Goal: Task Accomplishment & Management: Complete application form

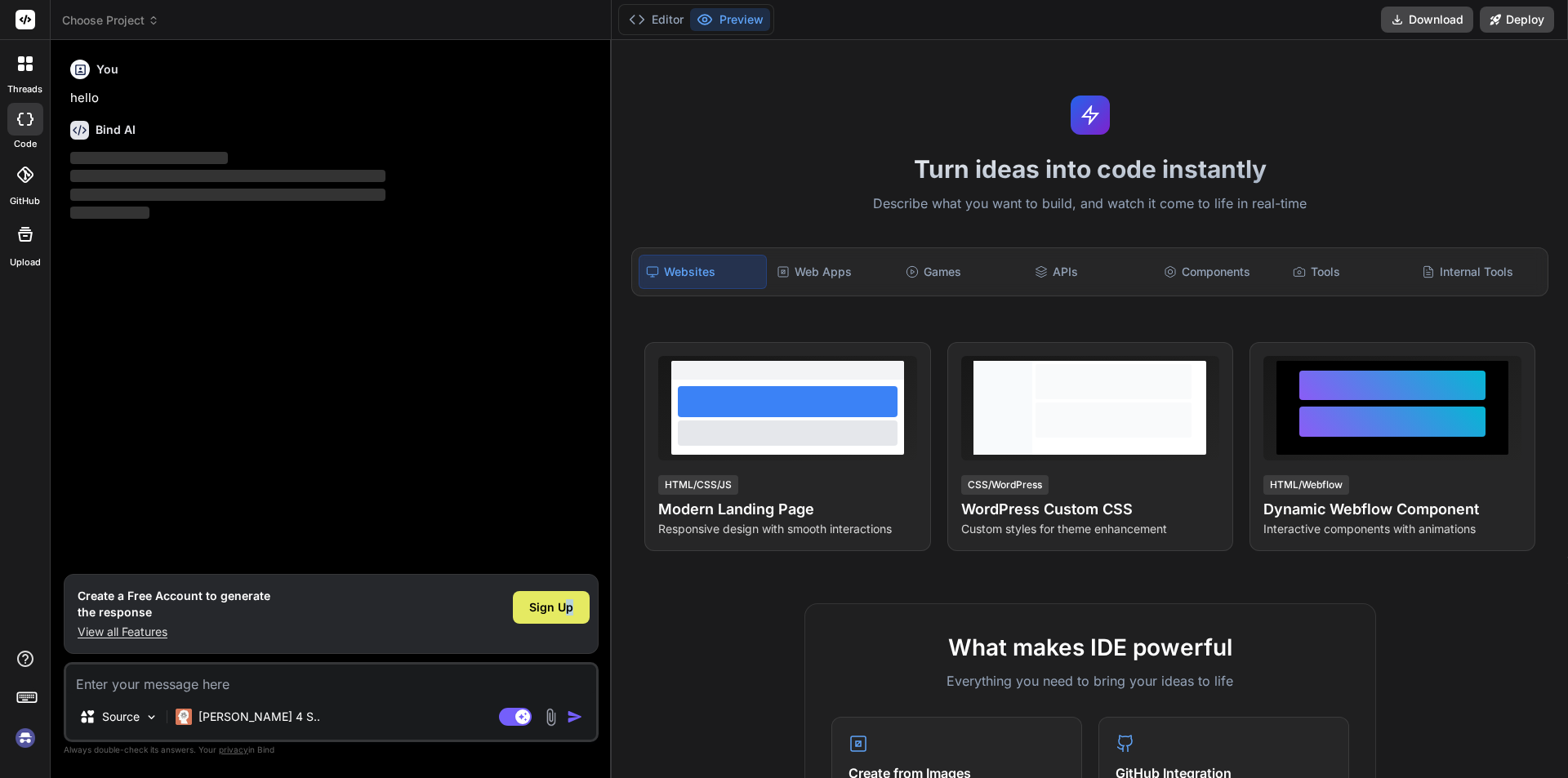
click at [571, 598] on div "Sign Up" at bounding box center [550, 608] width 76 height 33
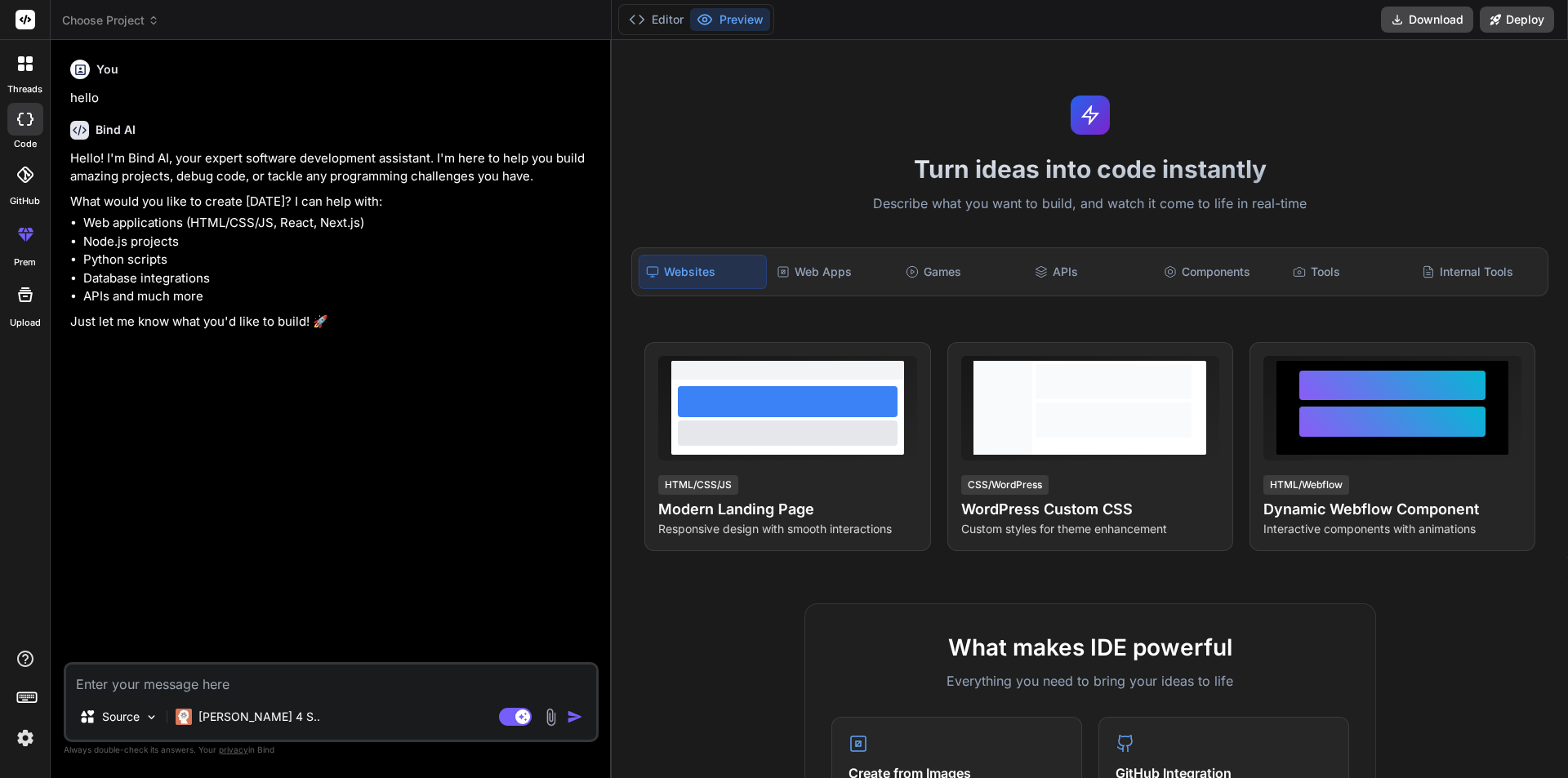
click at [25, 12] on rect at bounding box center [26, 20] width 20 height 20
click at [26, 27] on rect at bounding box center [26, 20] width 20 height 20
click at [18, 737] on img at bounding box center [26, 738] width 28 height 28
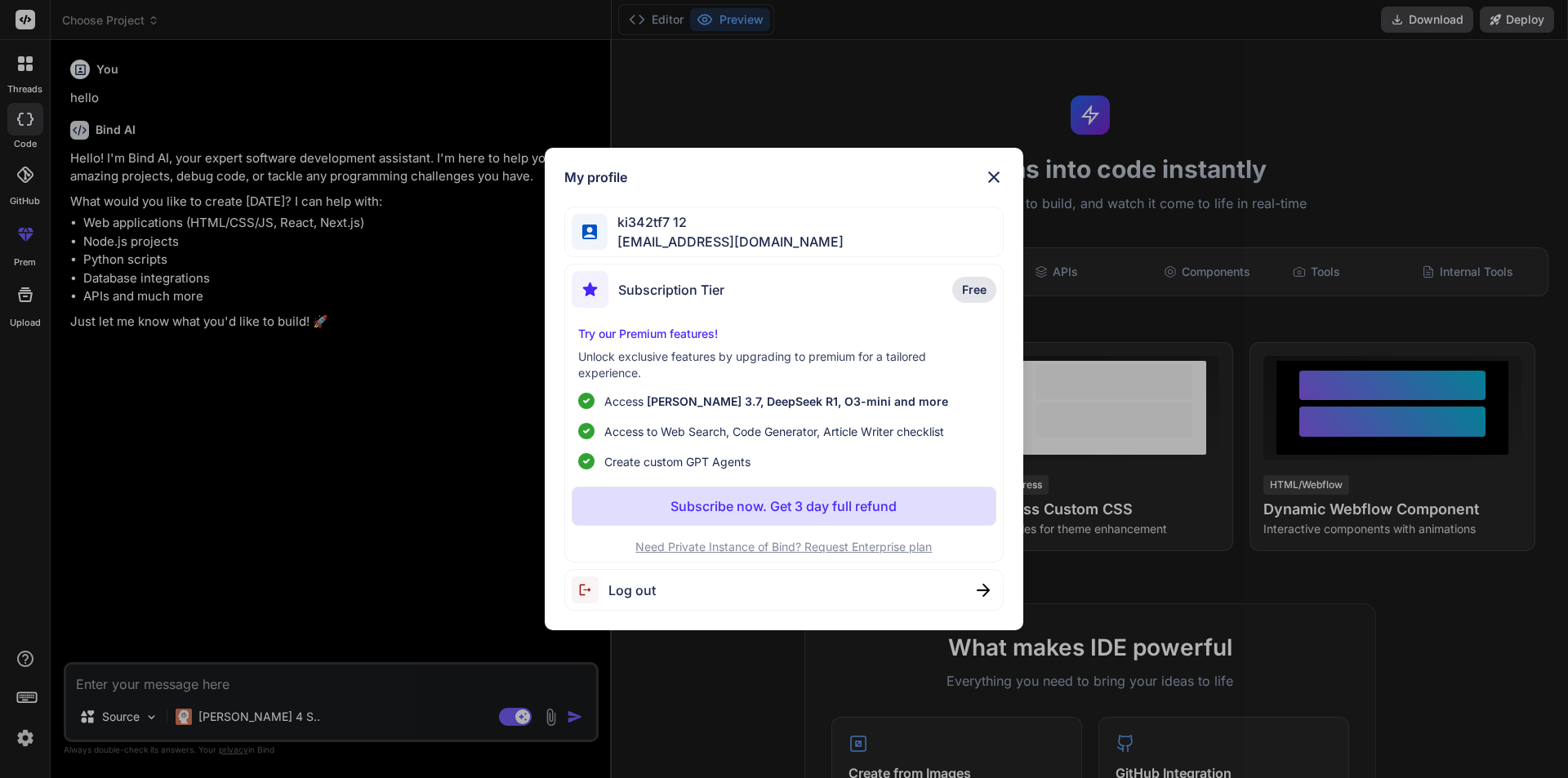
click at [316, 460] on div "My profile ki342tf7 12 ki342tf7@illubd.com Subscription Tier Free Try our Premi…" at bounding box center [784, 389] width 1568 height 778
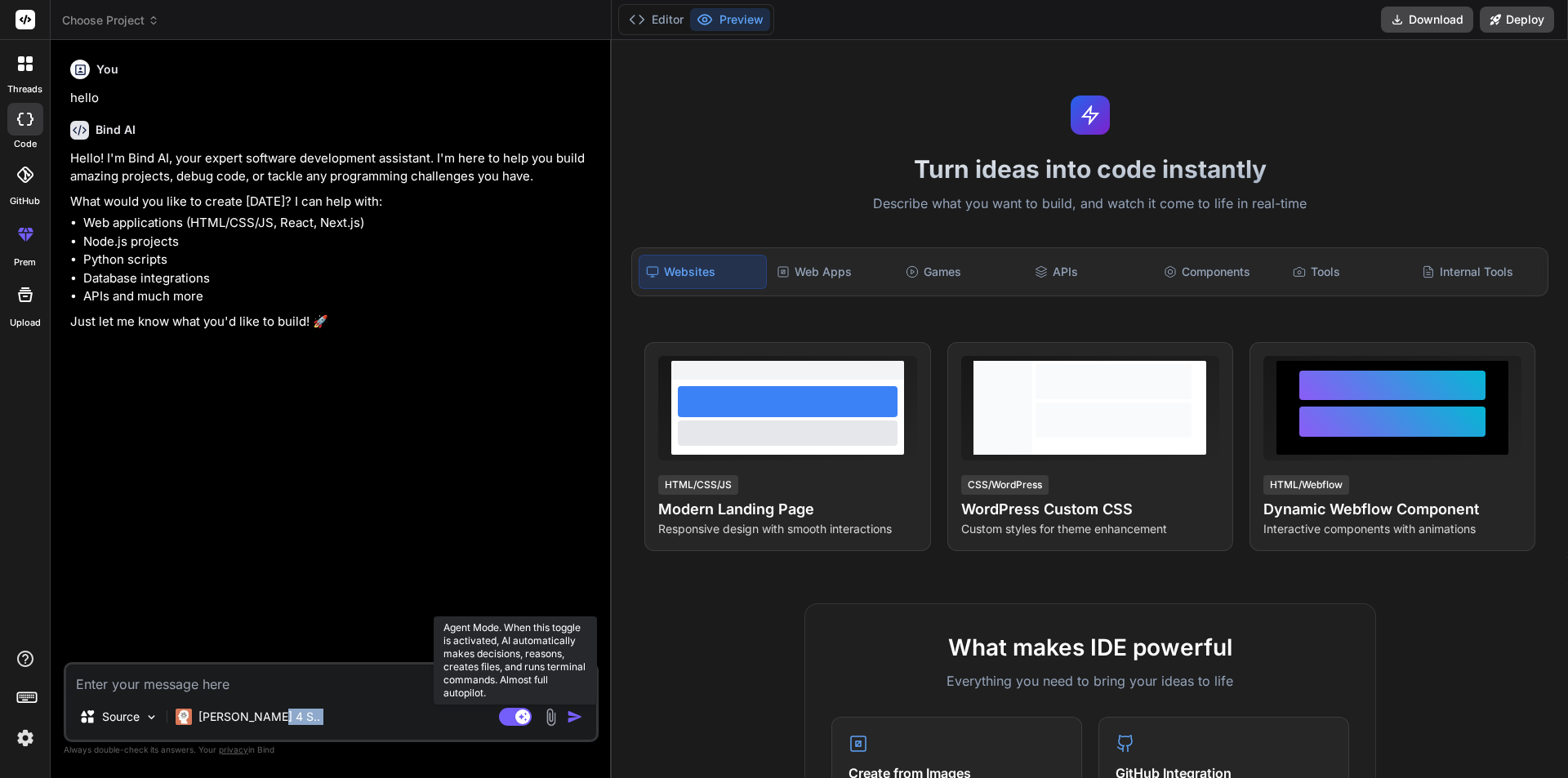
click at [508, 725] on div "Source Claude 4 S.. Agent Mode. When this toggle is activated, AI automatically…" at bounding box center [331, 702] width 535 height 80
click at [512, 711] on rect at bounding box center [514, 717] width 33 height 18
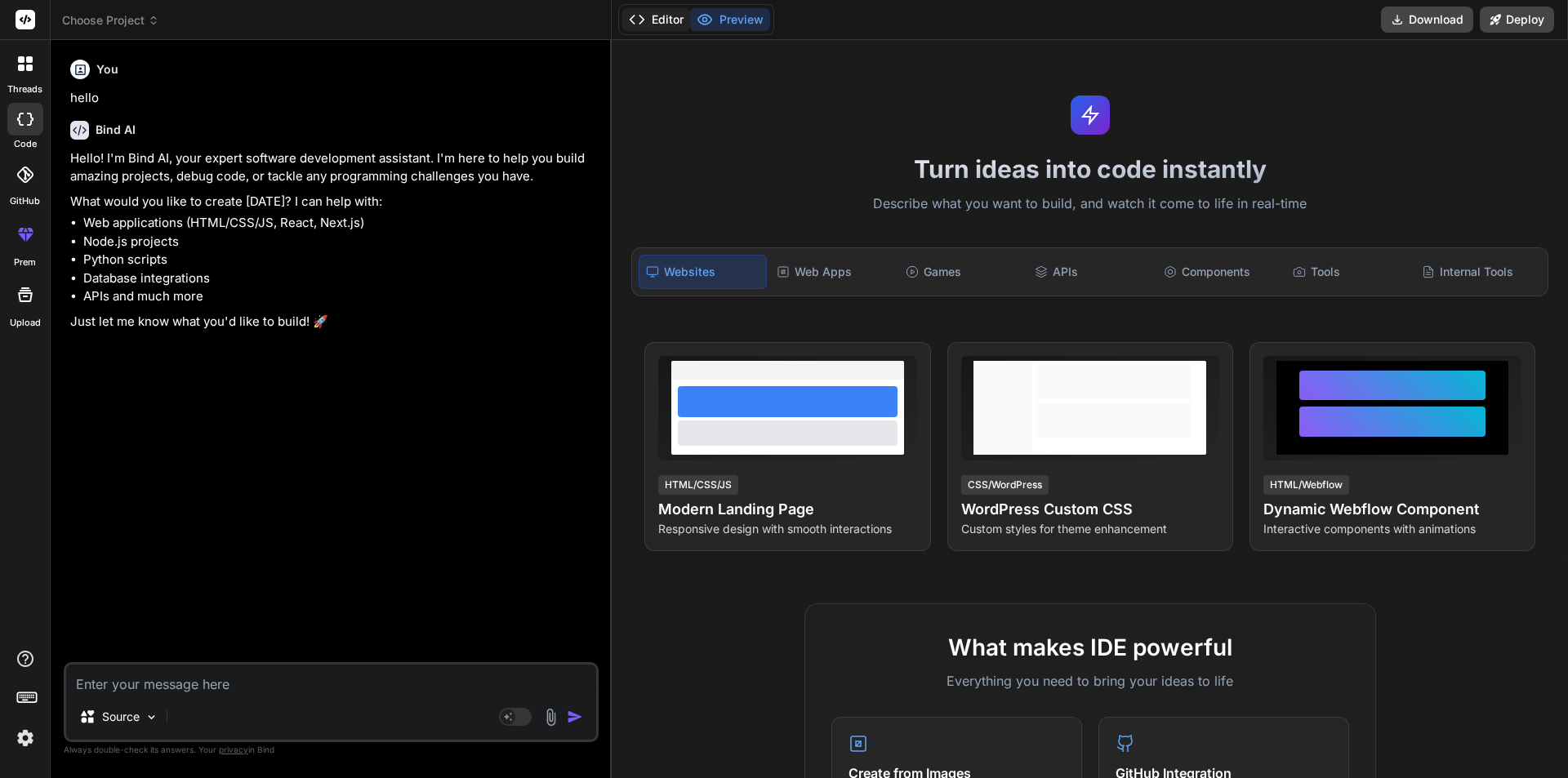
click at [651, 16] on button "Editor" at bounding box center [656, 19] width 67 height 23
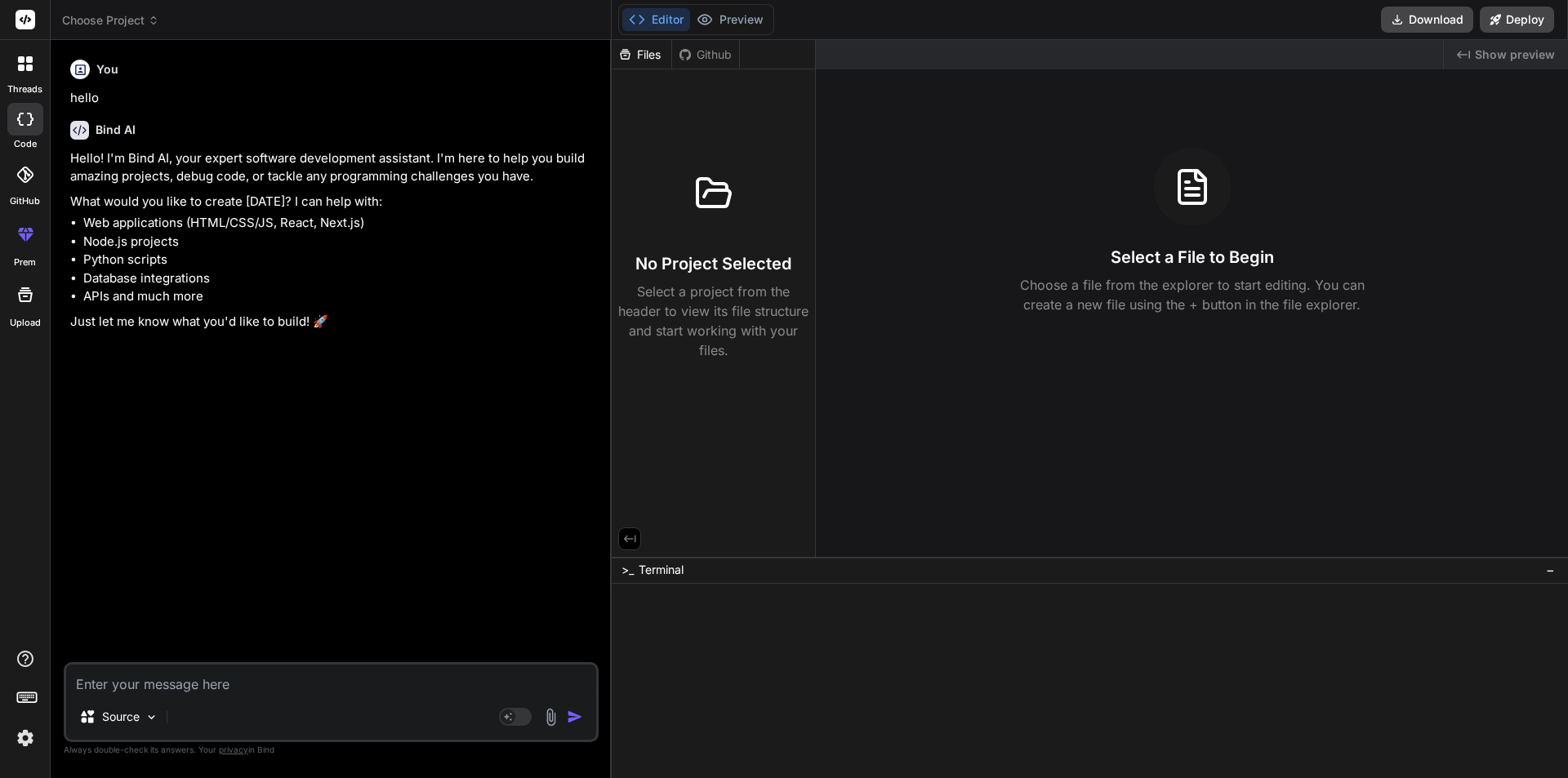
click at [628, 540] on icon at bounding box center [629, 538] width 15 height 15
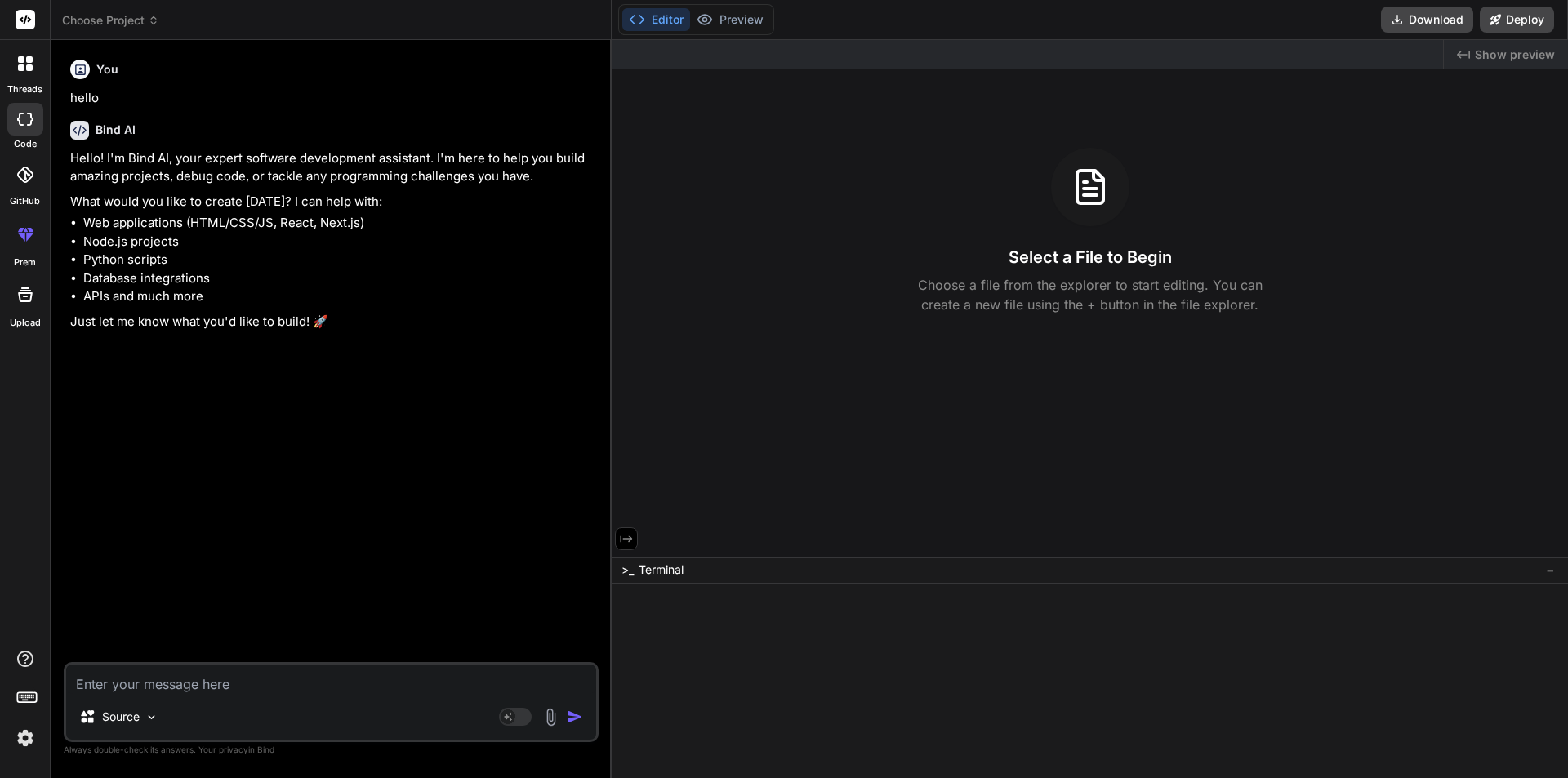
click at [636, 550] on div at bounding box center [1089, 540] width 956 height 33
click at [628, 543] on icon at bounding box center [626, 538] width 15 height 15
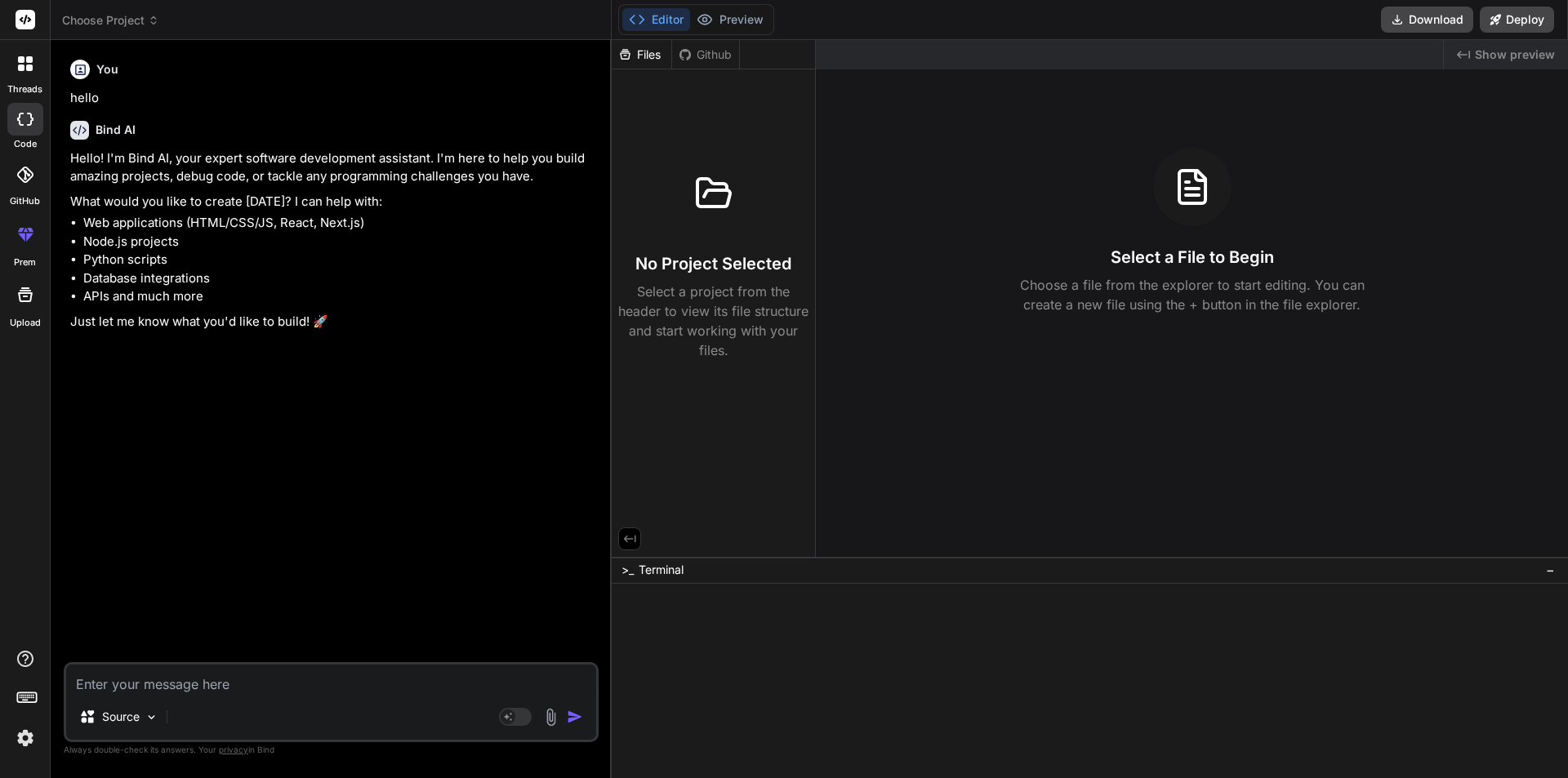
click at [638, 566] on div ">_ Terminal" at bounding box center [652, 570] width 62 height 16
click at [681, 576] on span "Terminal" at bounding box center [660, 570] width 45 height 16
drag, startPoint x: 708, startPoint y: 290, endPoint x: 677, endPoint y: 114, distance: 178.7
click at [708, 290] on p "Select a project from the header to view its file structure and start working w…" at bounding box center [714, 320] width 190 height 78
click at [697, 54] on div "Github" at bounding box center [706, 55] width 67 height 16
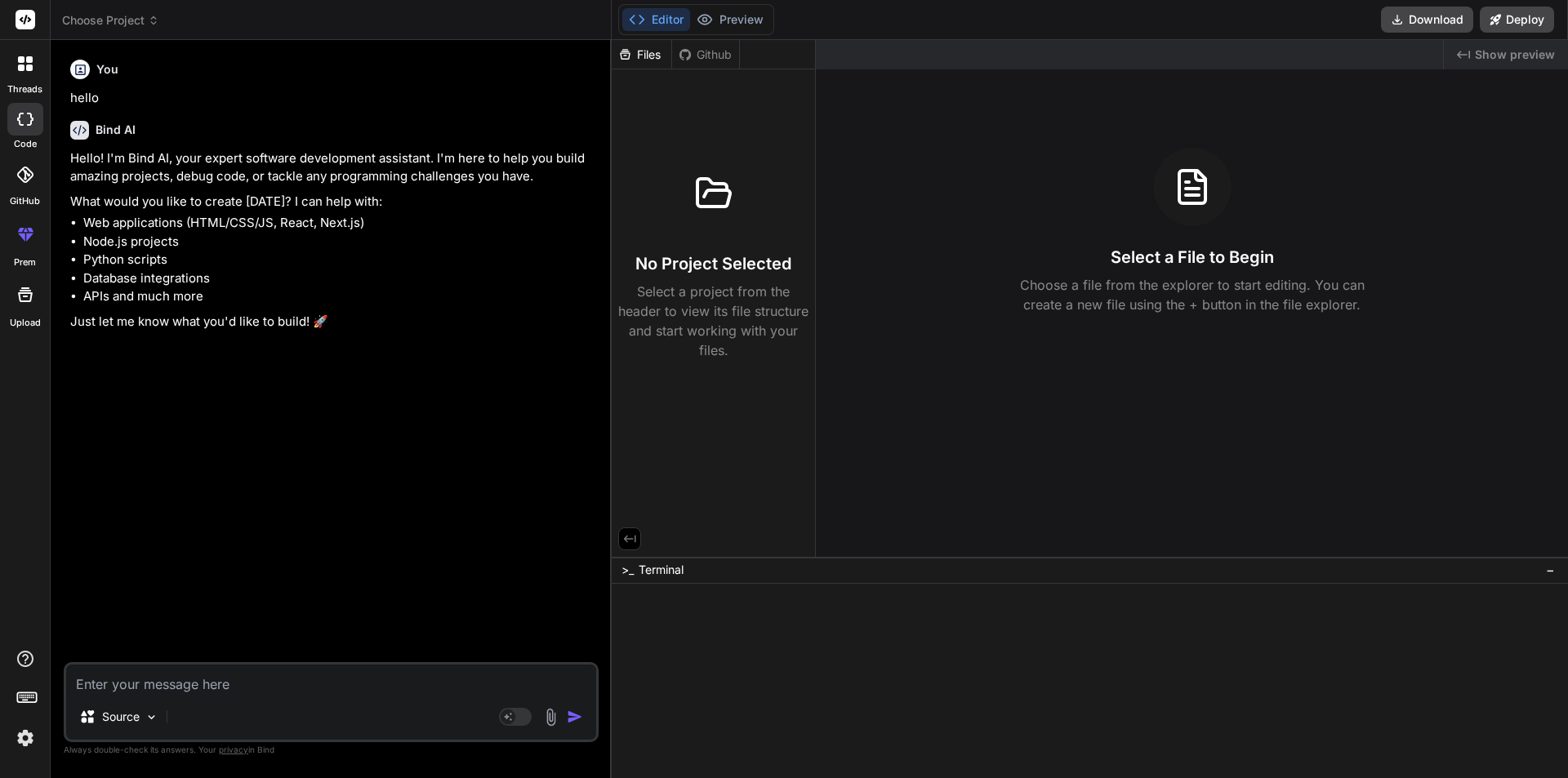
drag, startPoint x: 640, startPoint y: 44, endPoint x: 659, endPoint y: 44, distance: 19.0
click at [642, 44] on div "Files" at bounding box center [641, 55] width 60 height 30
click at [694, 44] on div "Files Github" at bounding box center [675, 55] width 128 height 30
click at [218, 717] on div "Source" at bounding box center [331, 721] width 530 height 40
click at [227, 708] on div "Source" at bounding box center [331, 721] width 530 height 40
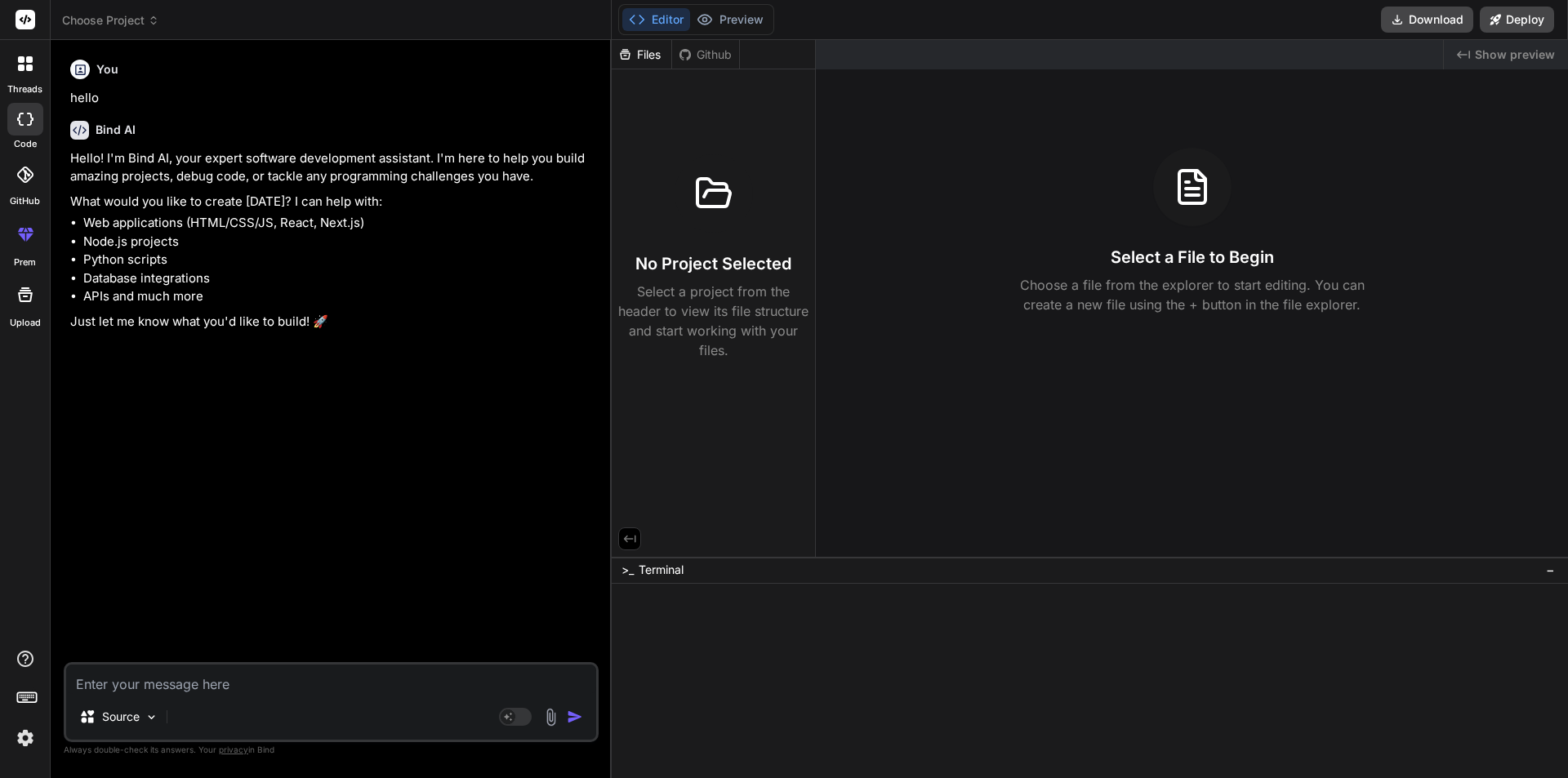
click at [191, 689] on textarea at bounding box center [331, 680] width 530 height 30
click at [123, 734] on div "Source" at bounding box center [116, 721] width 99 height 40
click at [127, 727] on div "Source" at bounding box center [118, 717] width 92 height 33
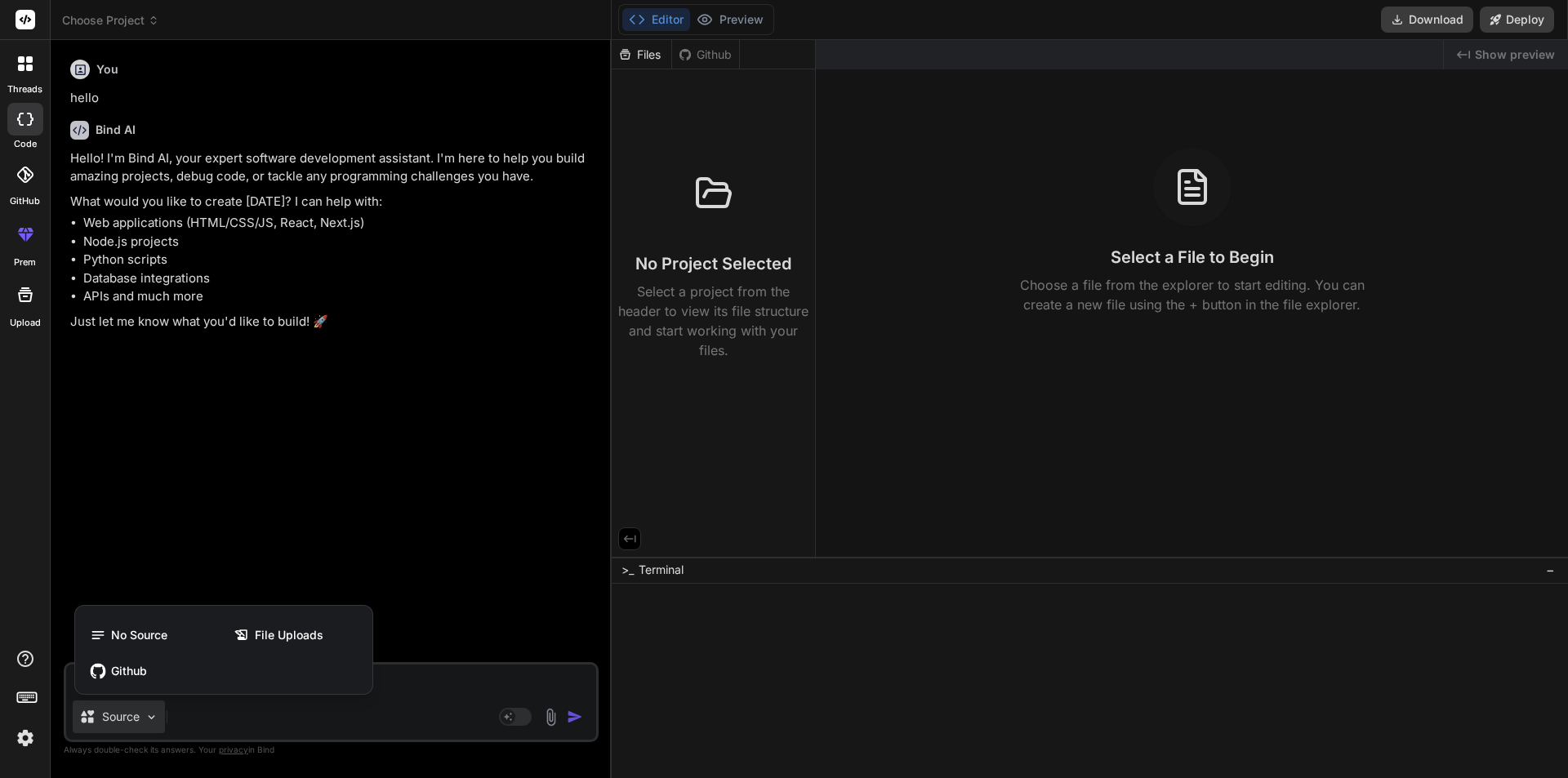
click at [127, 727] on div at bounding box center [784, 389] width 1568 height 778
type textarea "x"
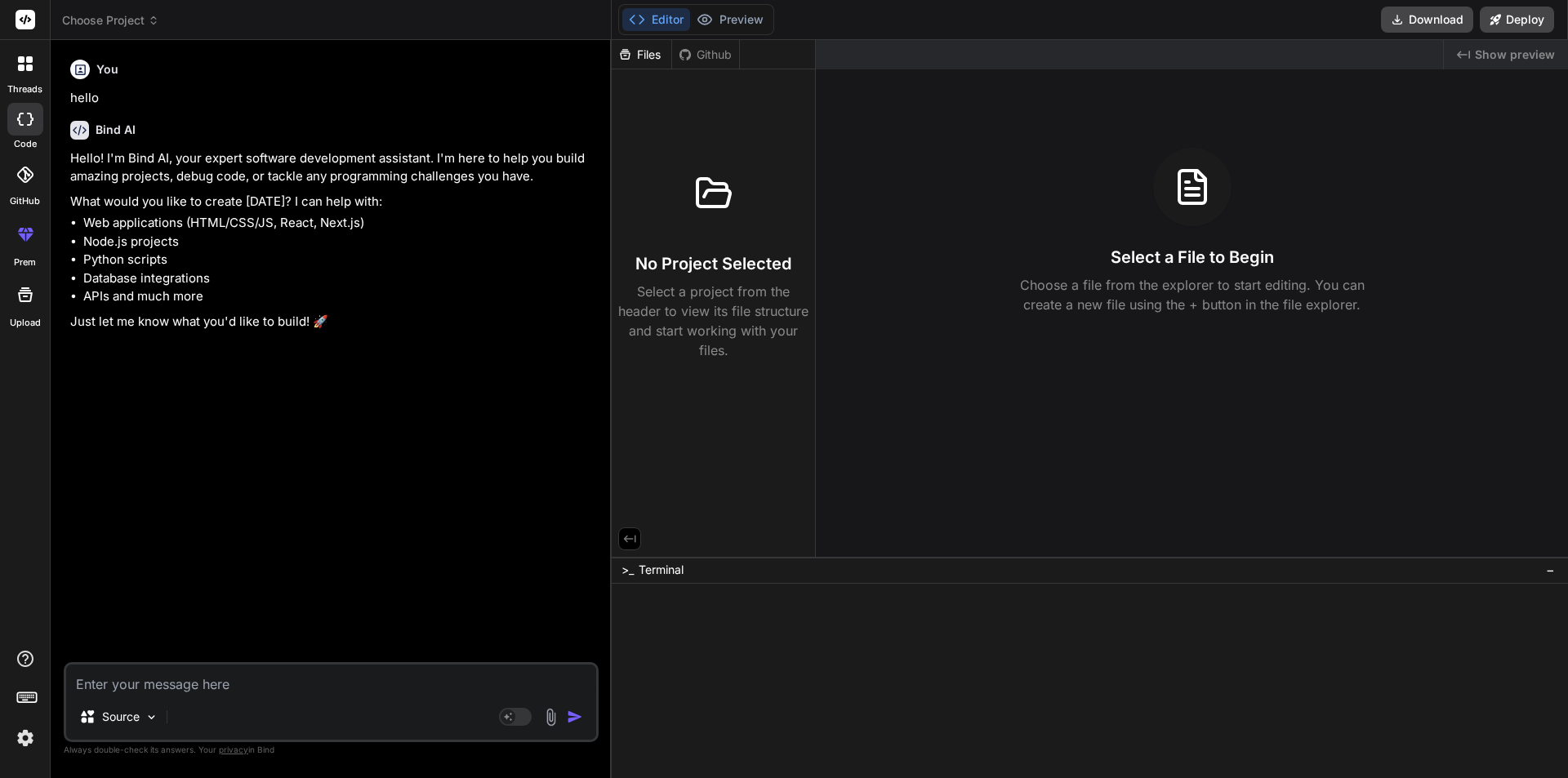
click at [17, 86] on label "threads" at bounding box center [24, 89] width 35 height 14
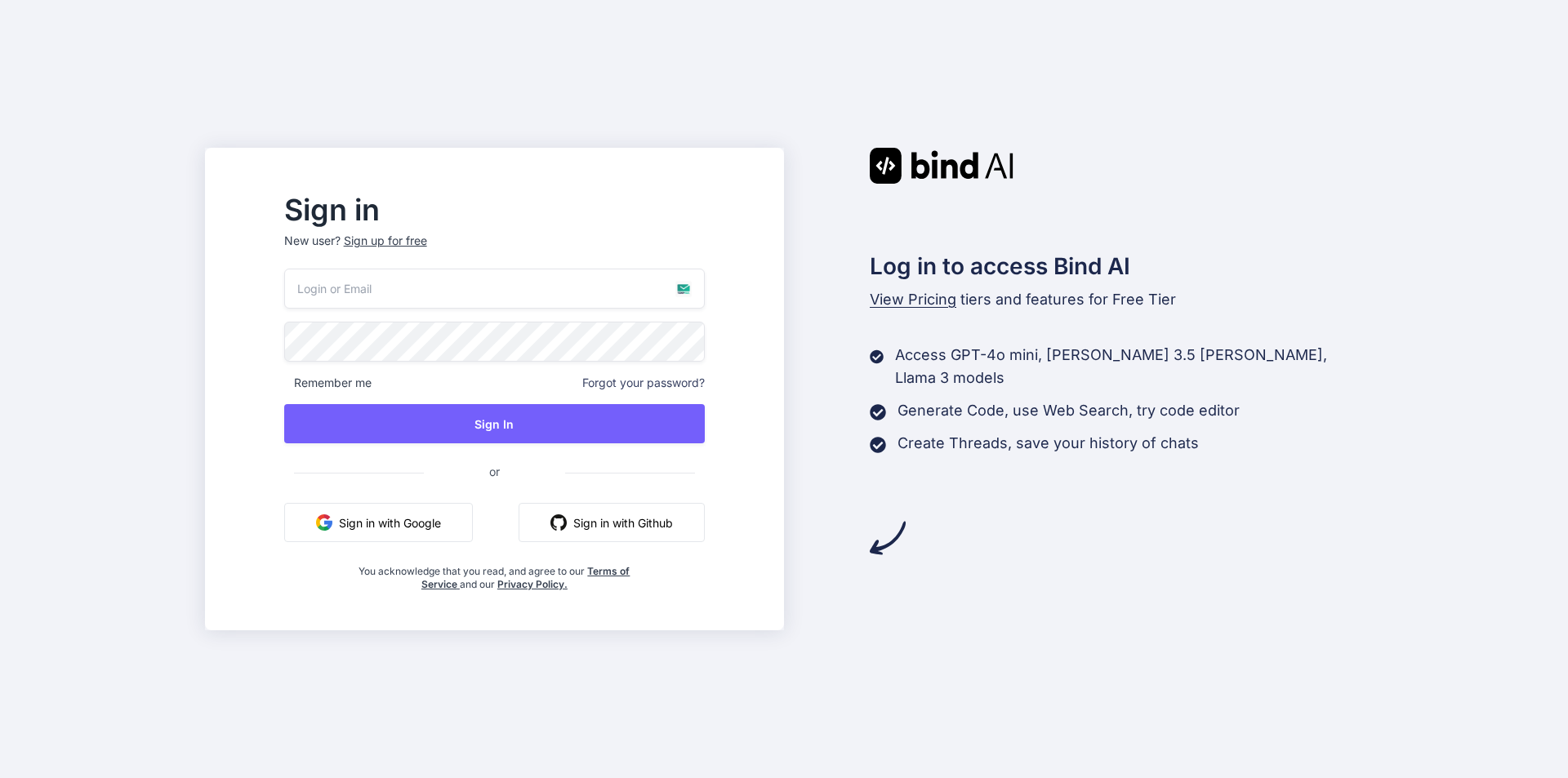
click at [458, 293] on input "email" at bounding box center [495, 288] width 420 height 40
click at [416, 236] on div "Sign up for free" at bounding box center [386, 241] width 83 height 16
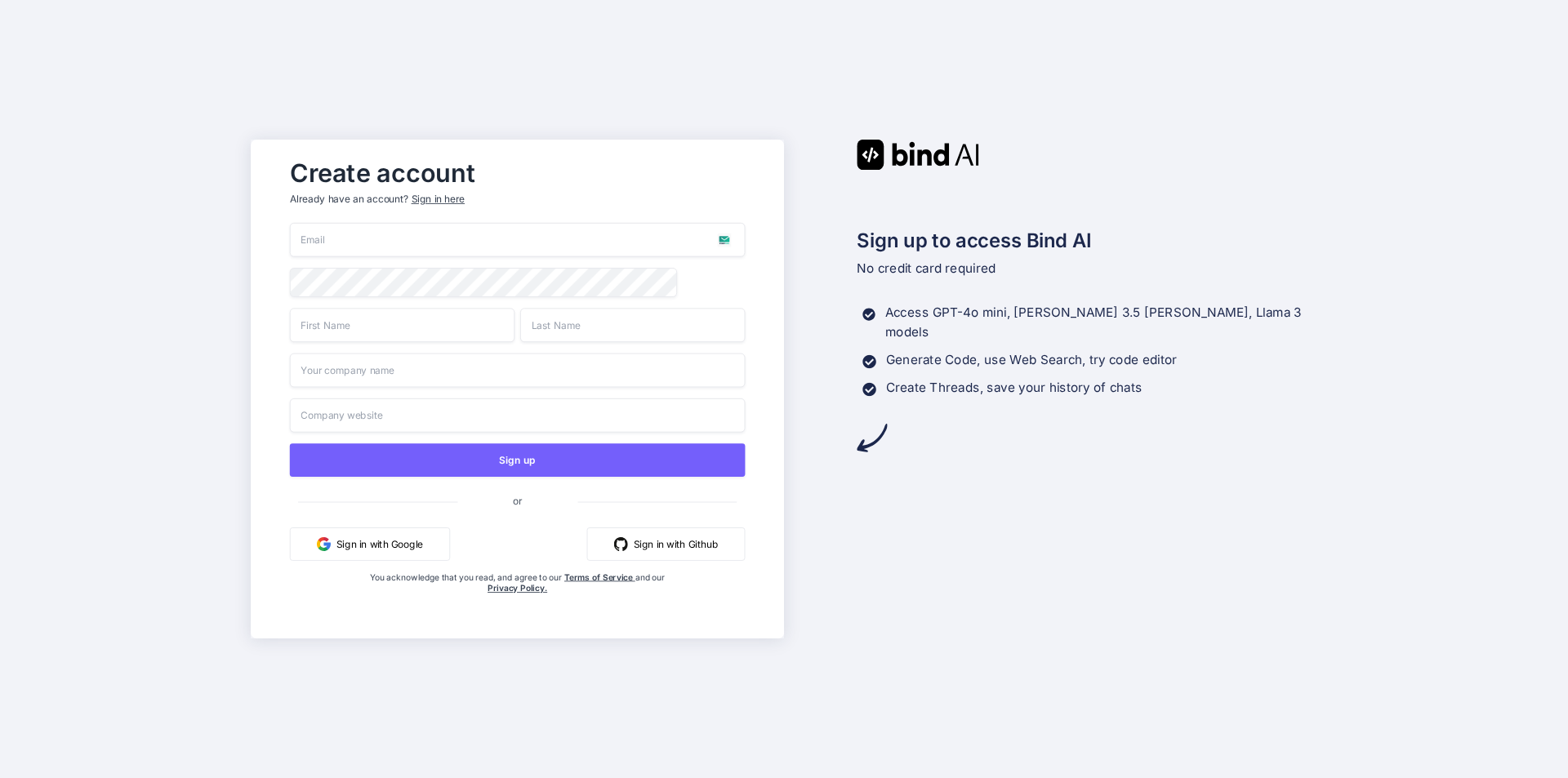
click at [444, 243] on input "email" at bounding box center [518, 240] width 456 height 35
type input "V"
click at [617, 235] on input "V" at bounding box center [518, 240] width 456 height 35
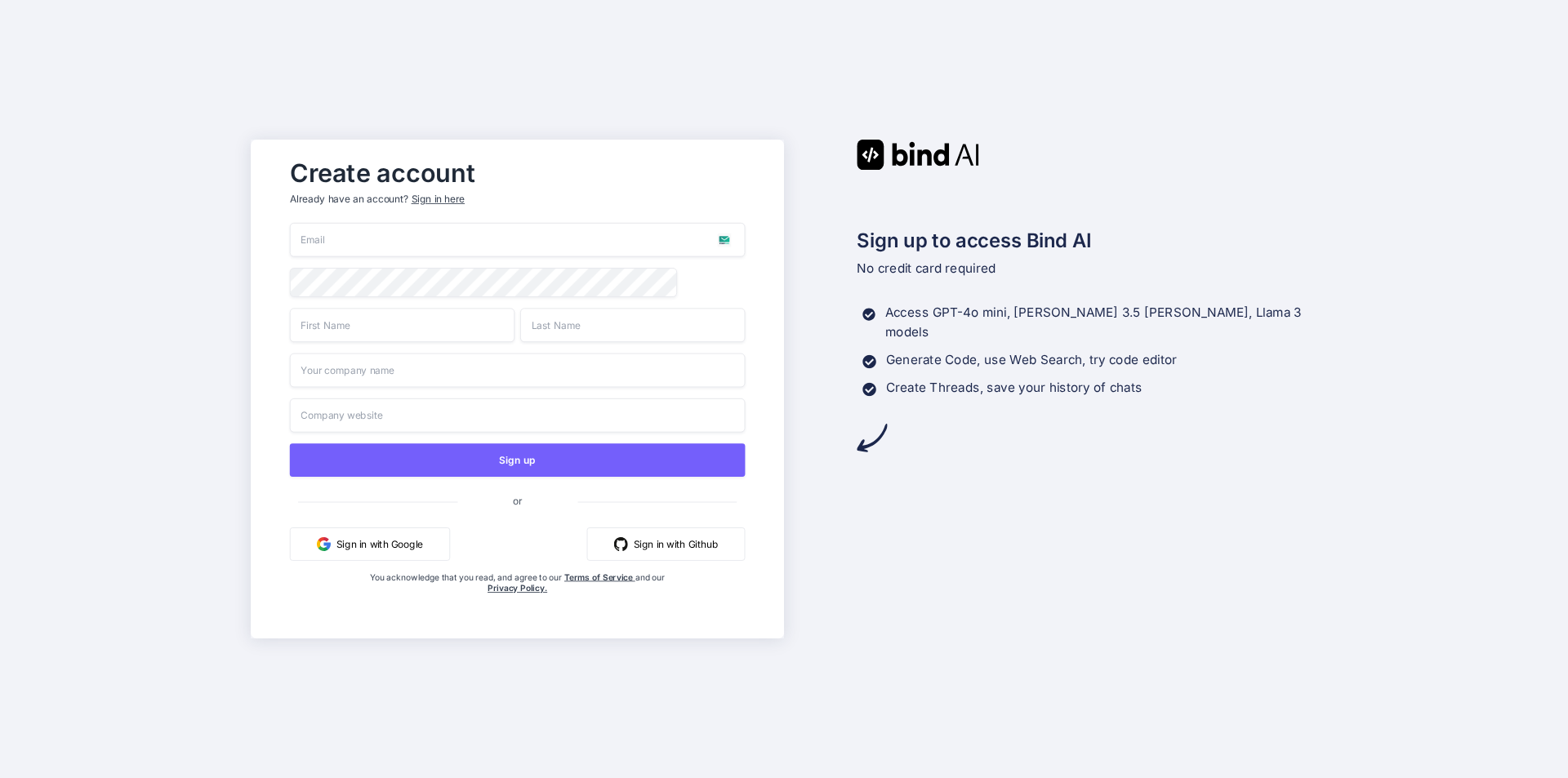
paste input "ki342tf7@illubd.com"
type input "ki342tf7@illubd.com"
click at [464, 332] on input "text" at bounding box center [402, 325] width 225 height 35
paste input "ki342tf7@illubd.com"
drag, startPoint x: 340, startPoint y: 334, endPoint x: 675, endPoint y: 332, distance: 335.0
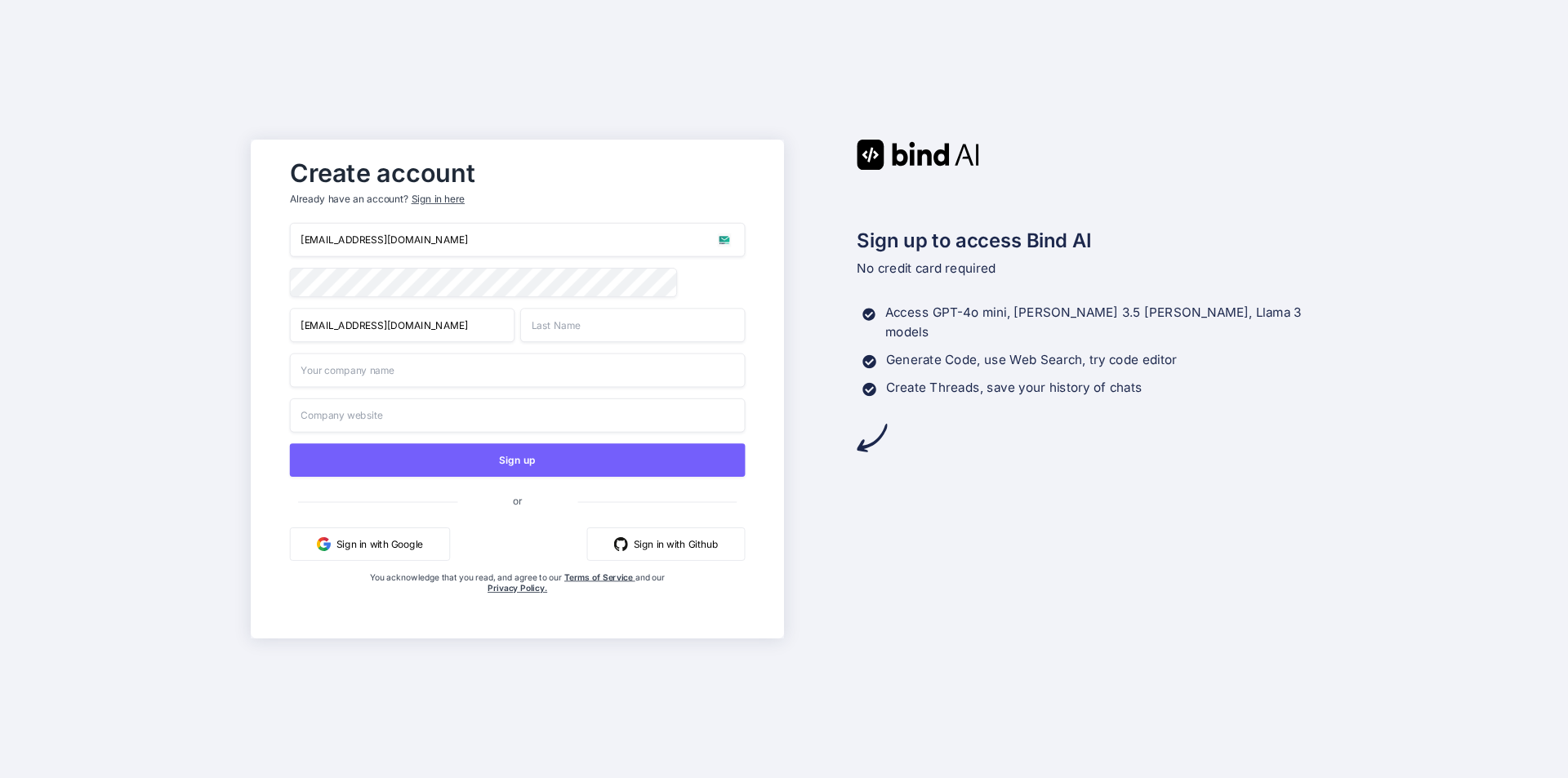
click at [675, 332] on div "ki342tf7@illubd.com" at bounding box center [518, 325] width 456 height 35
type input "ki342tf7"
click at [599, 331] on input "text" at bounding box center [632, 325] width 225 height 35
type input "12"
click at [479, 379] on input "text" at bounding box center [518, 371] width 456 height 35
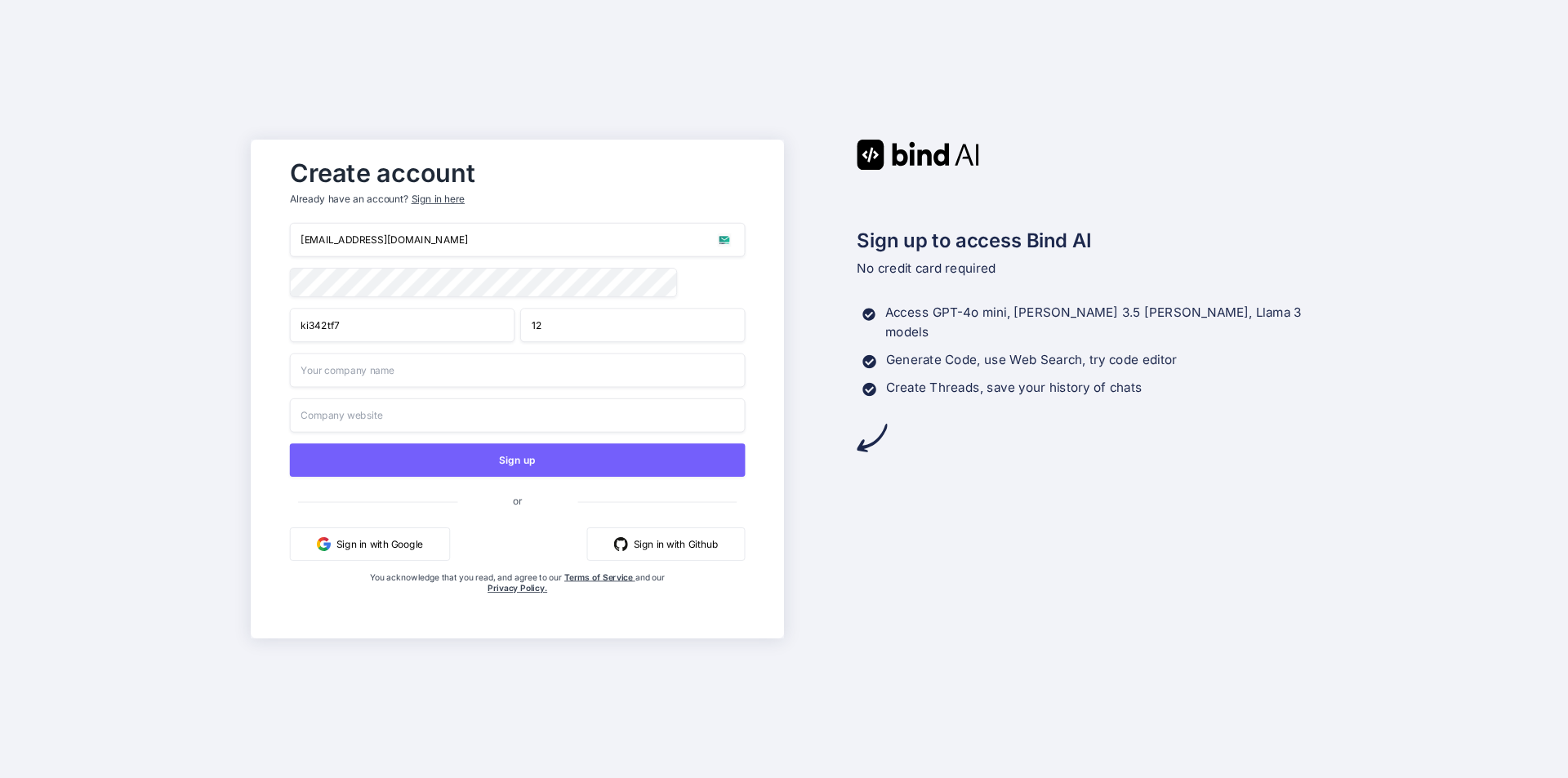
paste input "ki342tf7@illubd.com"
drag, startPoint x: 337, startPoint y: 375, endPoint x: 1211, endPoint y: 290, distance: 878.1
click at [939, 355] on div "Create account Already have an account? Sign in here ki342tf7@illubd.com ki342t…" at bounding box center [784, 389] width 1066 height 499
type input "ki342tf7"
paste input "ki342tf7@illubd.com"
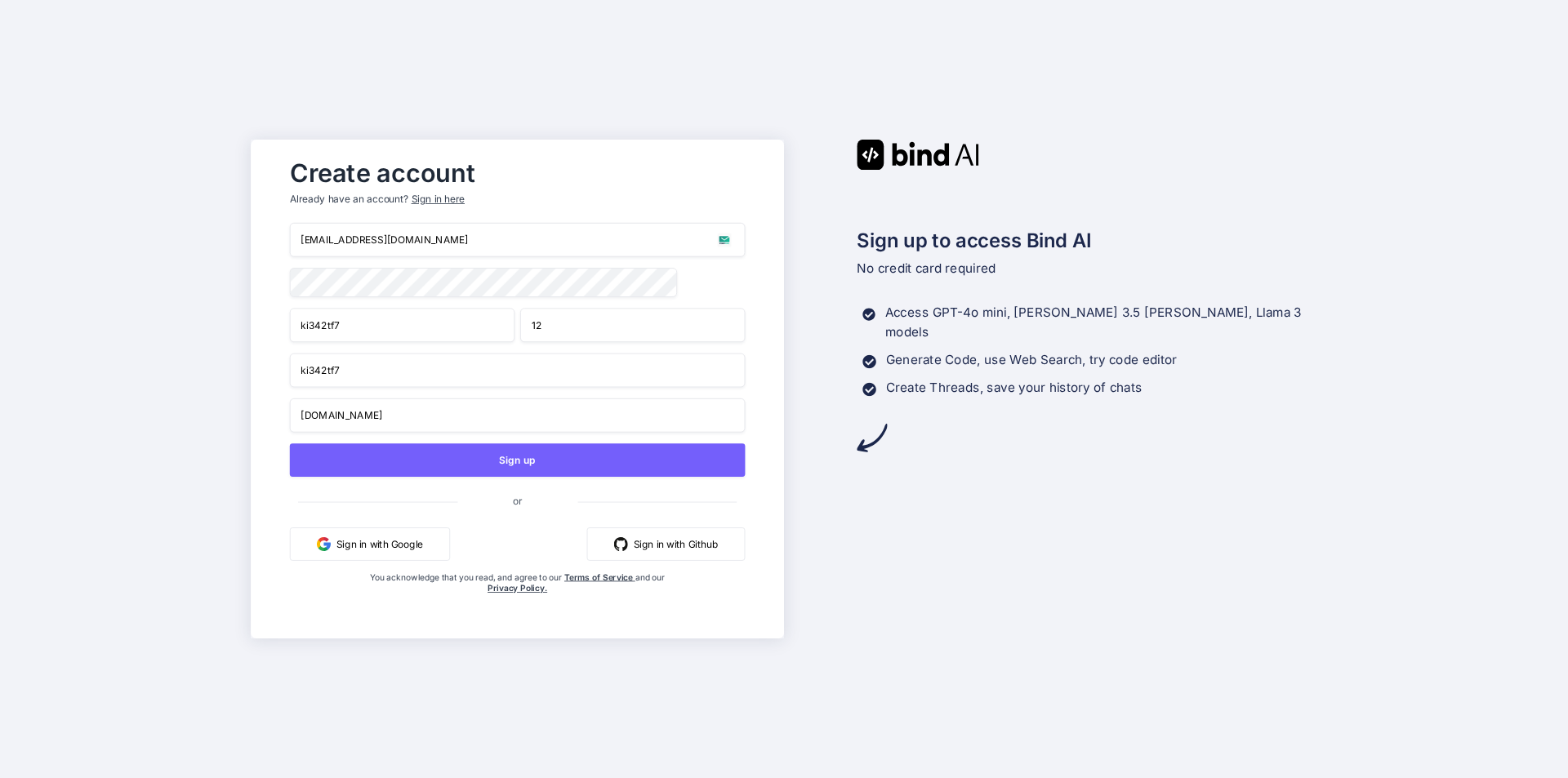
type input "ki342tf7.com"
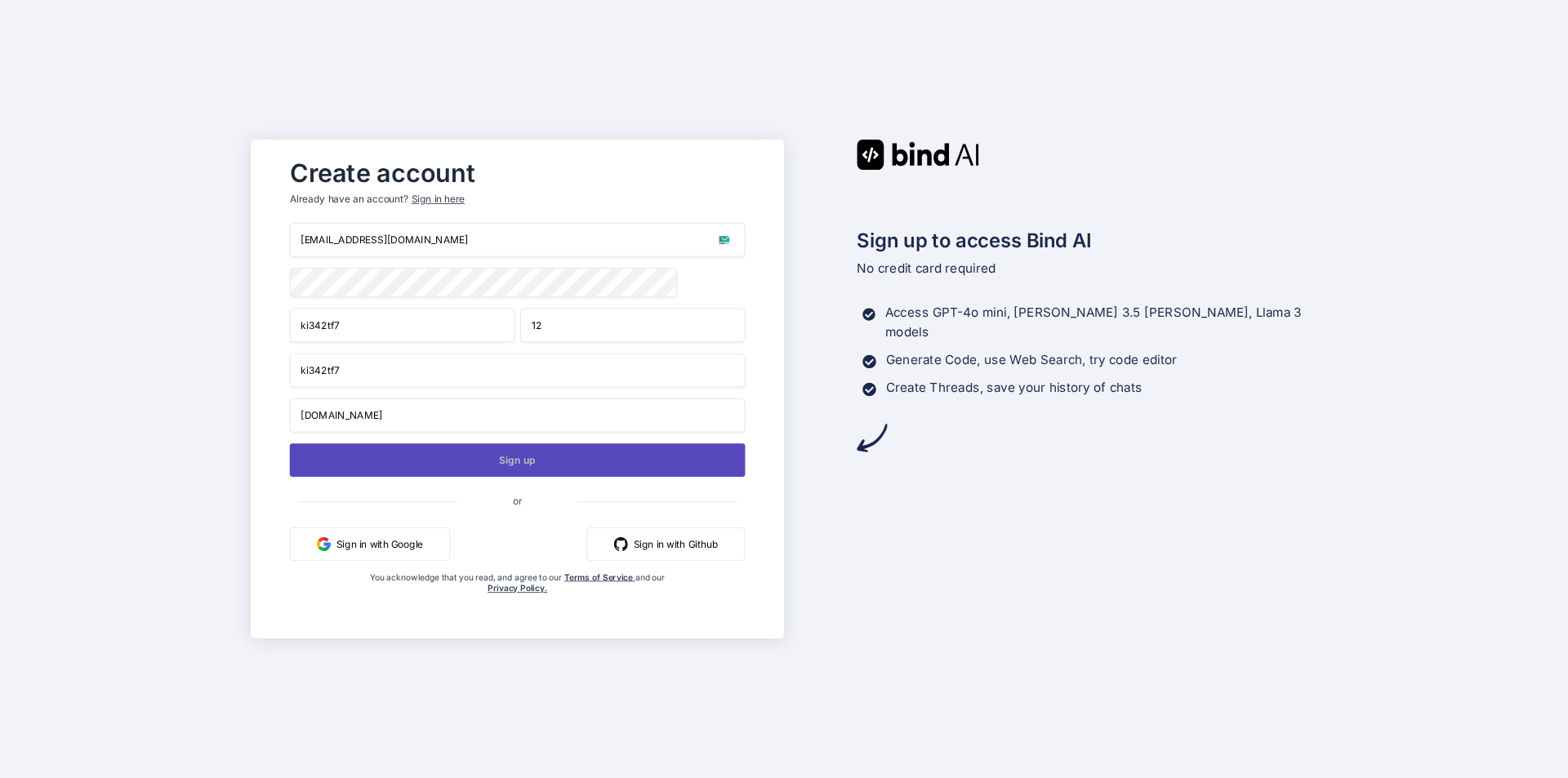
click at [545, 472] on button "Sign up" at bounding box center [518, 460] width 456 height 34
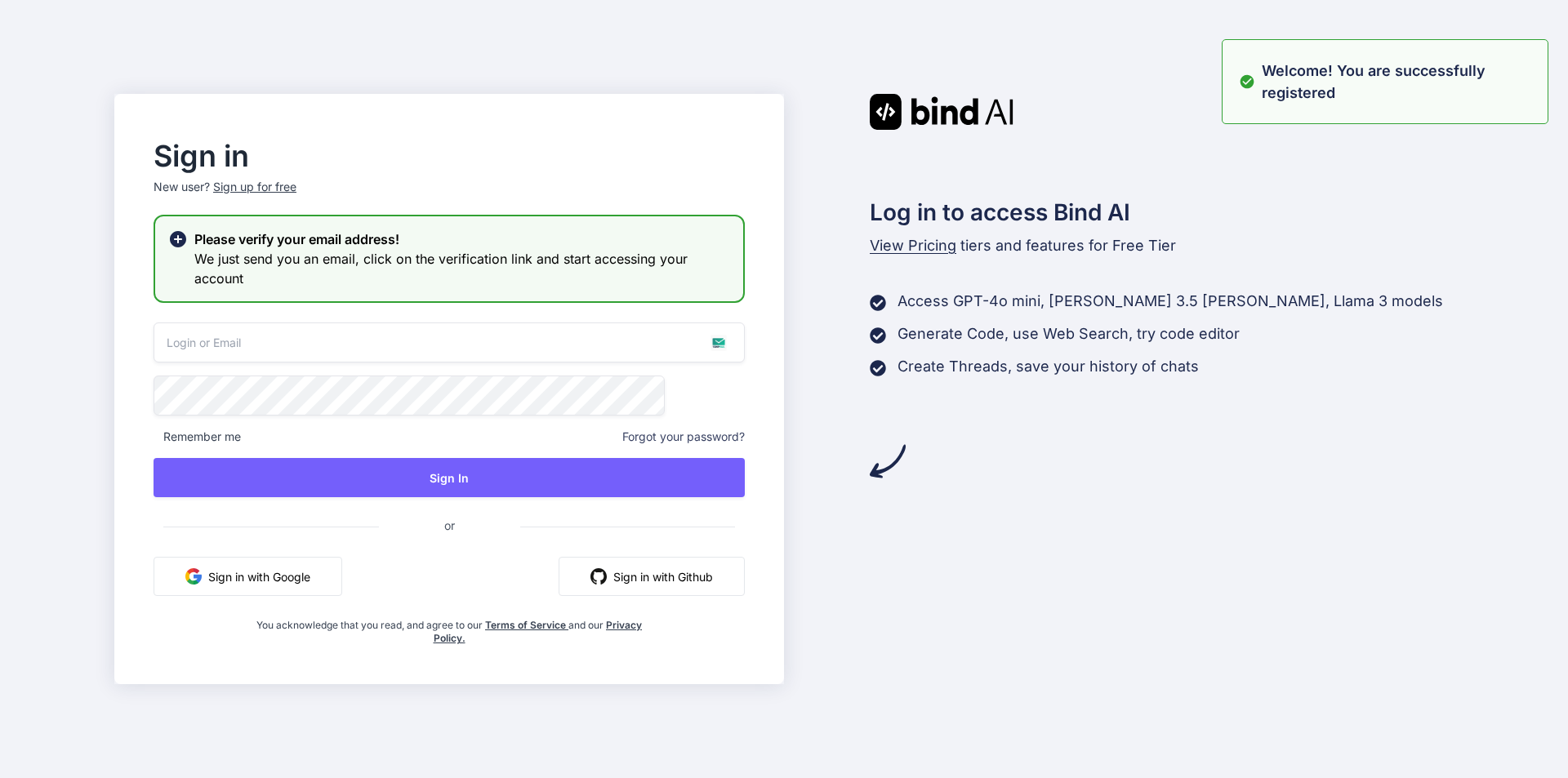
click at [1283, 2] on div "Sign in New user? Sign up for free Please verify your email address! We just se…" at bounding box center [784, 389] width 1568 height 778
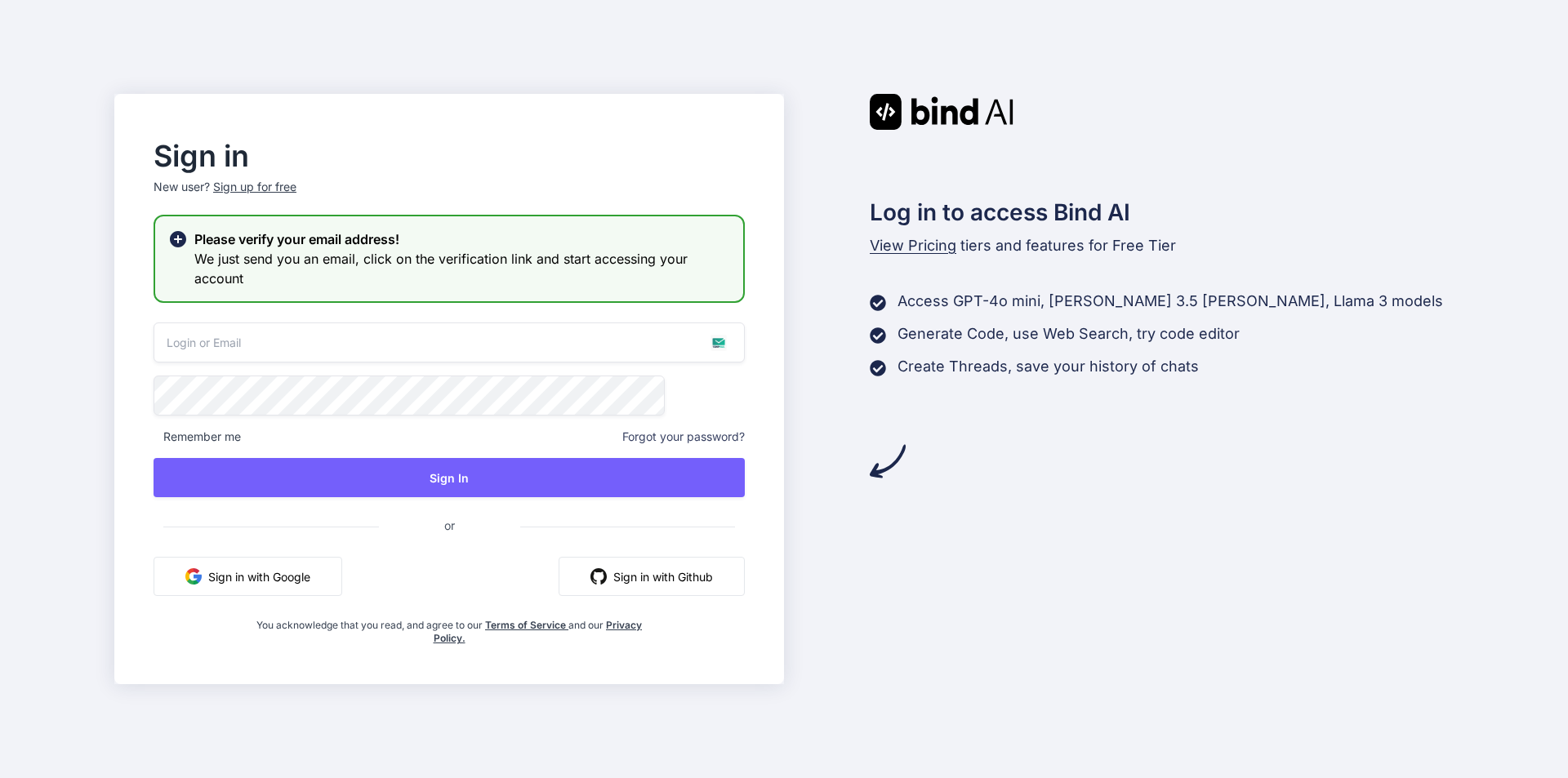
drag, startPoint x: 583, startPoint y: 237, endPoint x: 612, endPoint y: 236, distance: 29.0
click at [583, 235] on h2 "Please verify your email address!" at bounding box center [462, 240] width 536 height 20
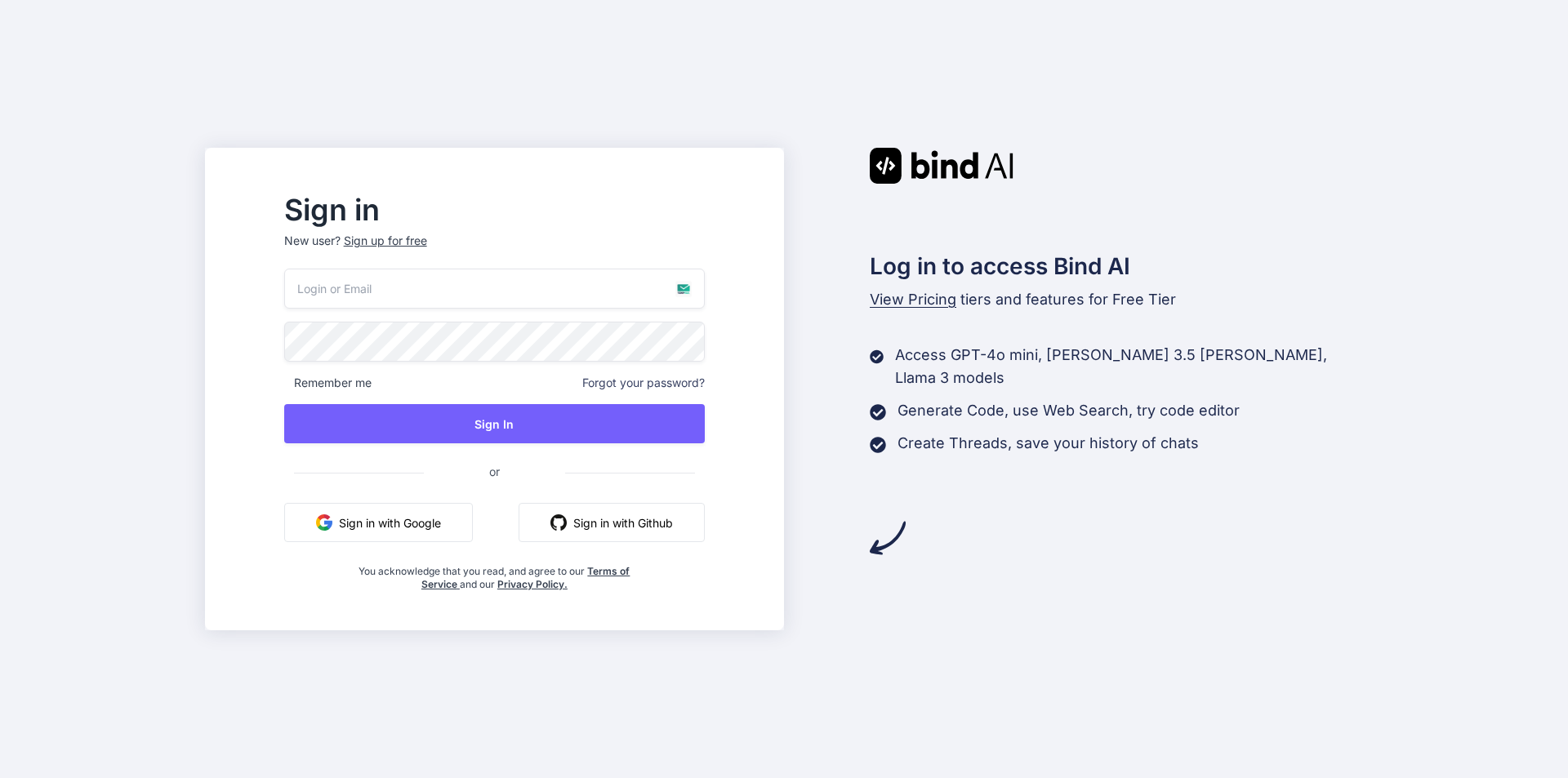
click at [1488, 323] on div "Sign in New user? Sign up for free Remember me Forgot your password? Sign In or…" at bounding box center [784, 389] width 1568 height 778
click at [385, 295] on input "email" at bounding box center [495, 288] width 420 height 40
paste input "ki342tf7@illubd.com"
type input "ki342tf7@illubd.com"
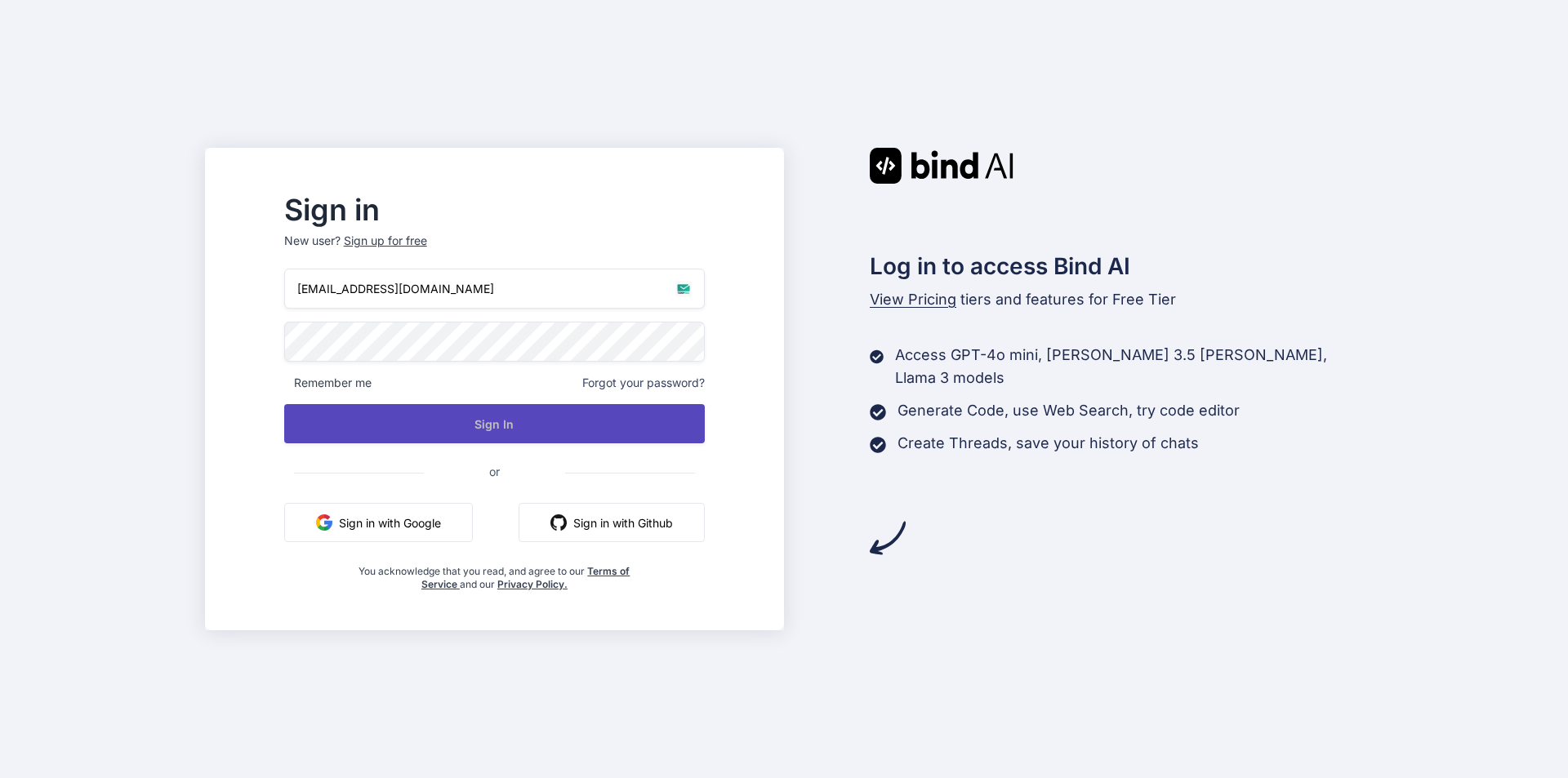
click at [531, 424] on button "Sign In" at bounding box center [495, 424] width 420 height 40
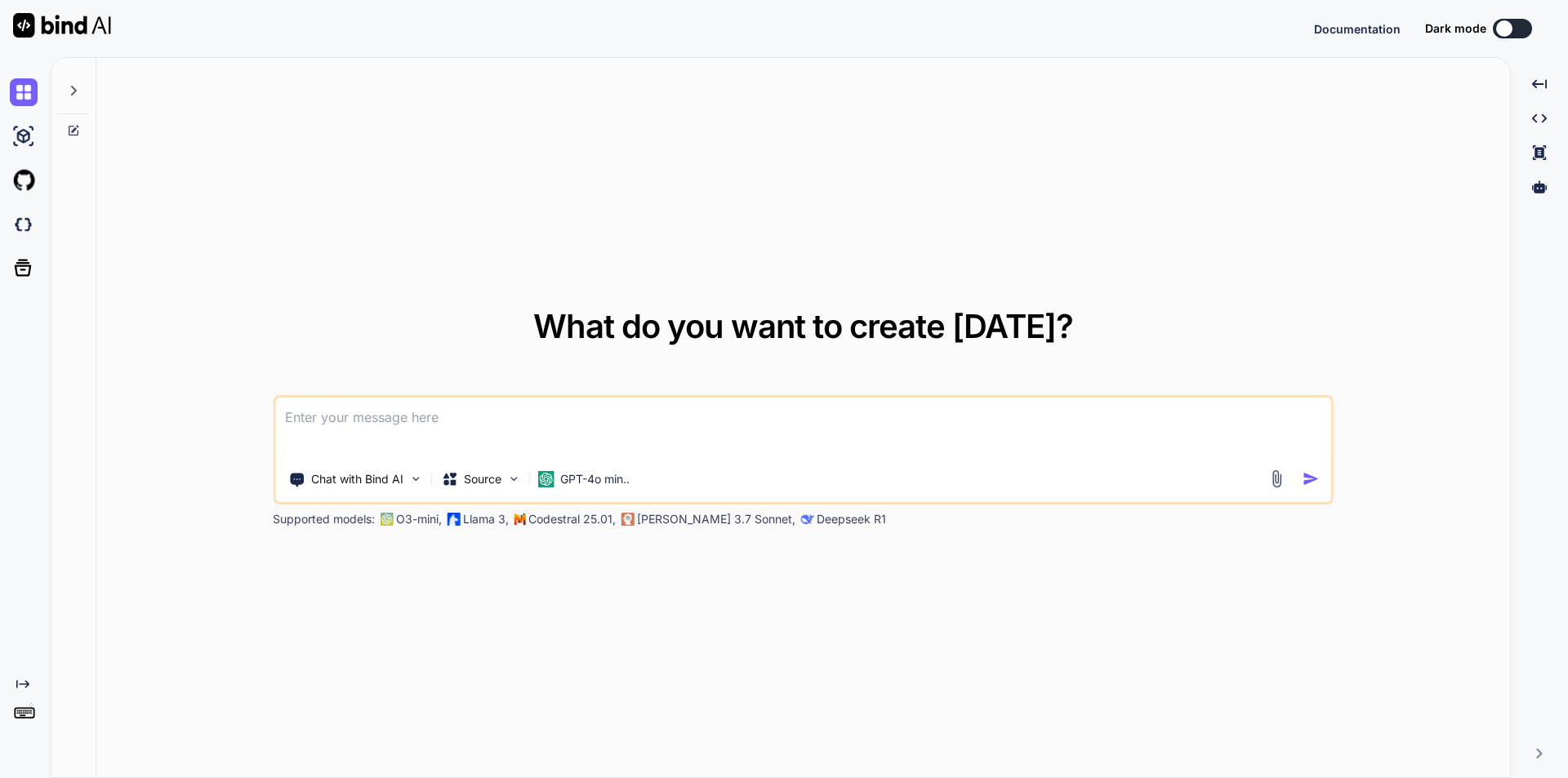
type textarea "x"
click at [29, 225] on img at bounding box center [24, 225] width 28 height 28
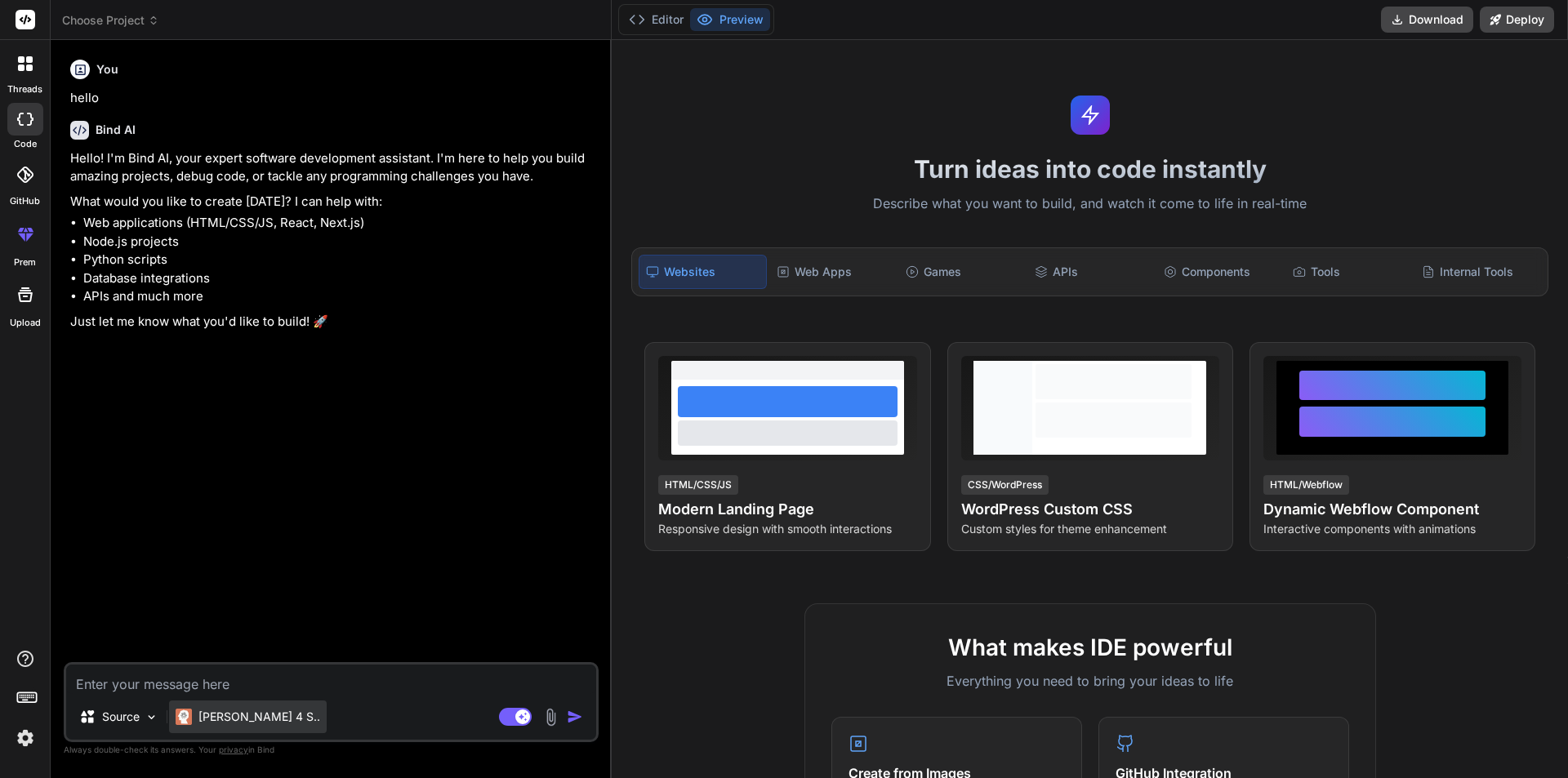
click at [246, 717] on p "[PERSON_NAME] 4 S.." at bounding box center [259, 717] width 122 height 16
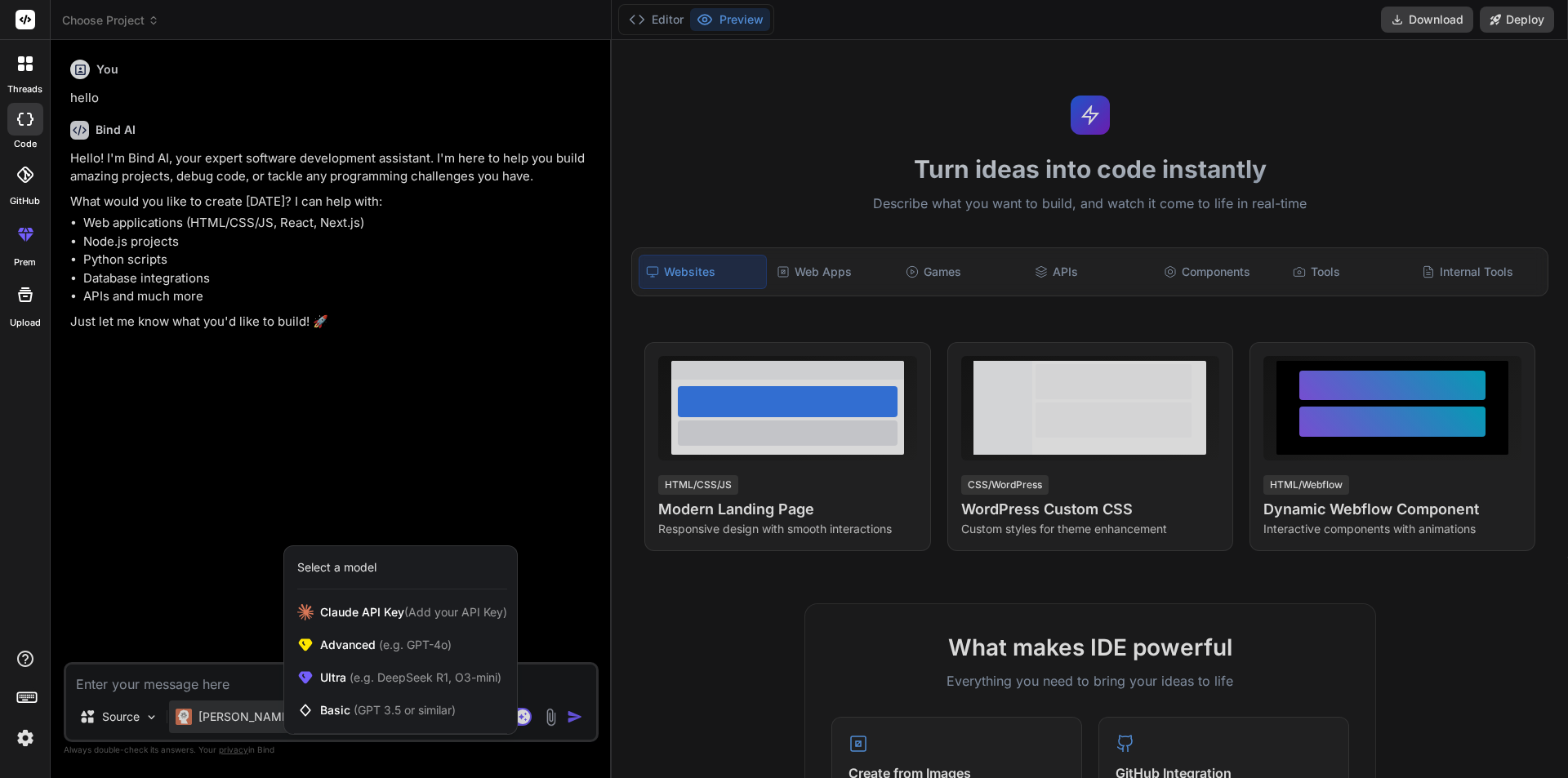
drag, startPoint x: 233, startPoint y: 690, endPoint x: 305, endPoint y: 702, distance: 73.0
click at [238, 690] on div at bounding box center [784, 389] width 1568 height 778
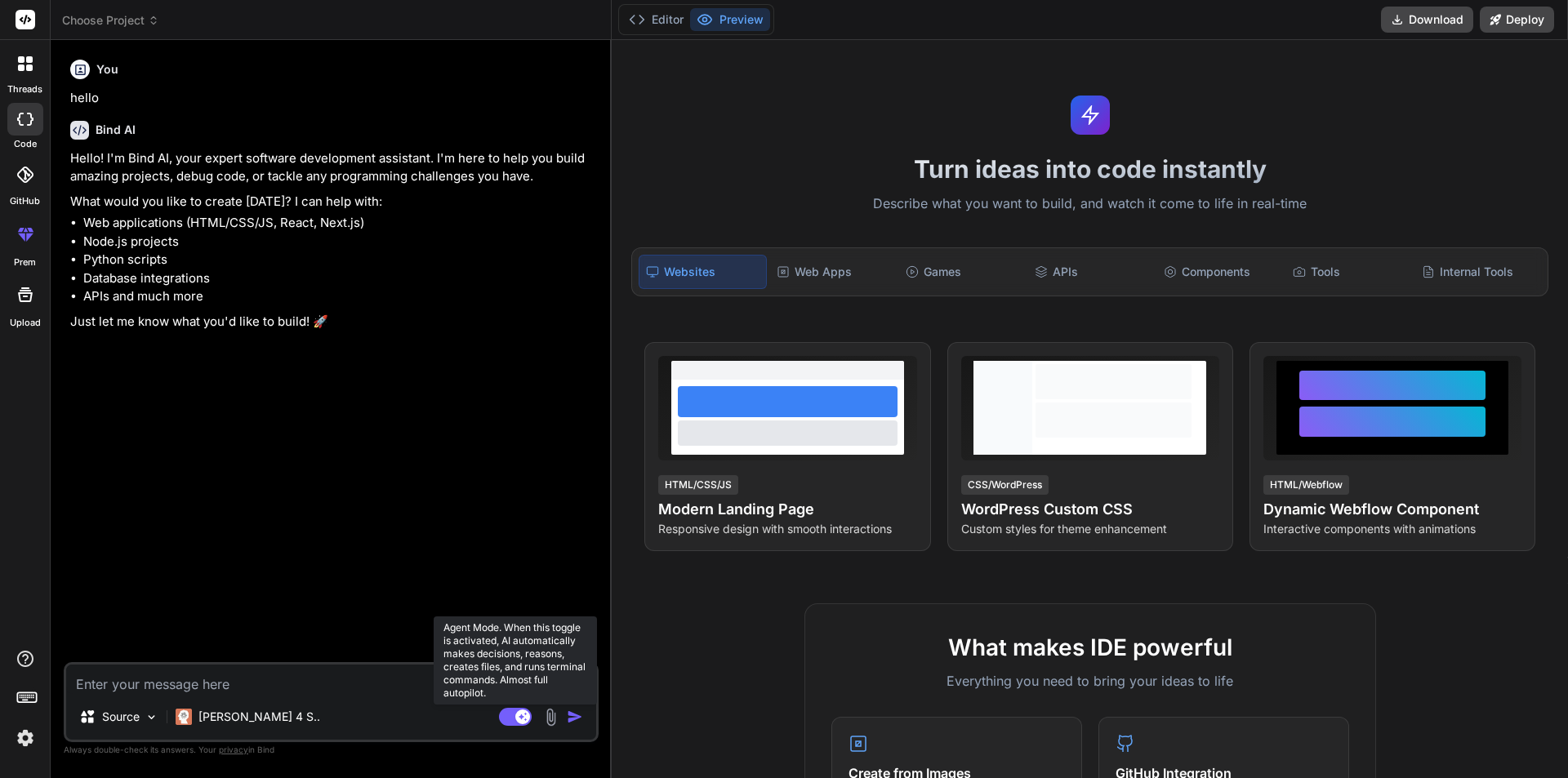
click at [520, 717] on icon at bounding box center [523, 717] width 8 height 8
type textarea "x"
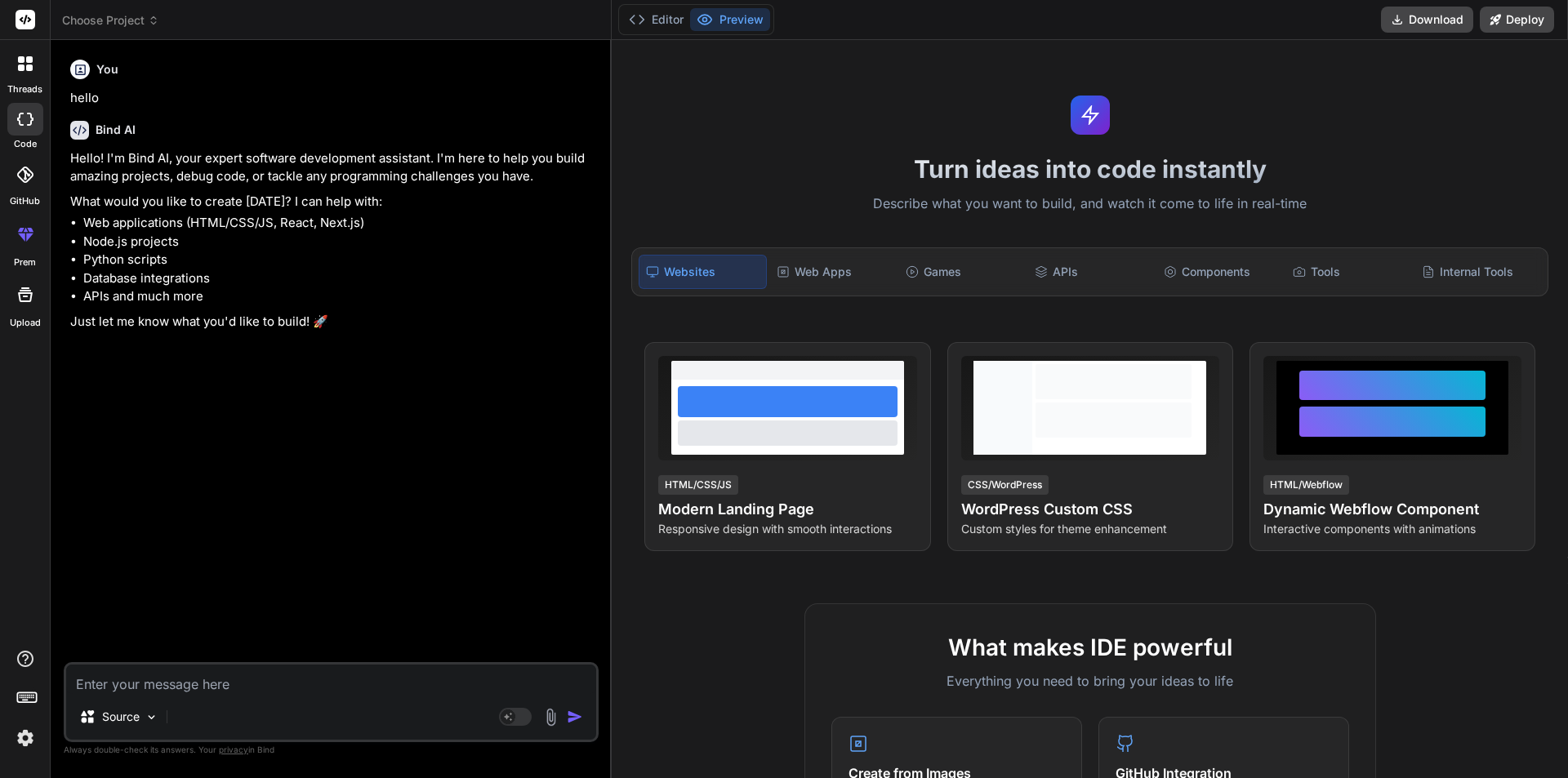
click at [313, 677] on textarea at bounding box center [331, 680] width 530 height 30
paste textarea "Buat game kasual bertema stacking dengan nama "Super Stack". Latar belakang ber…"
type textarea "Buat game kasual bertema stacking dengan nama "Super Stack". Latar belakang ber…"
type textarea "x"
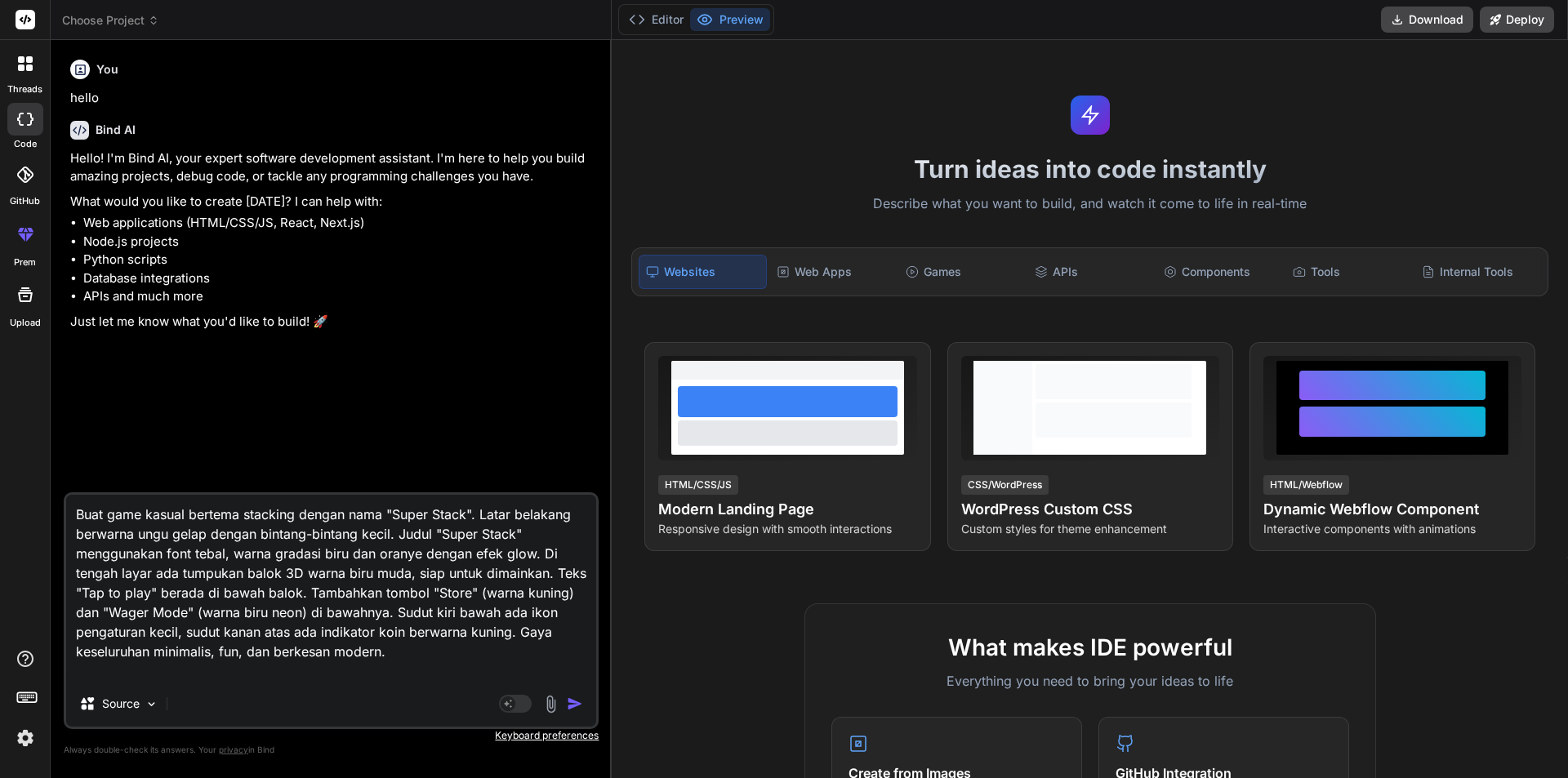
type textarea "Buat game kasual bertema stacking dengan nama "Super Stack". Latar belakang ber…"
click at [568, 708] on img "button" at bounding box center [575, 704] width 16 height 16
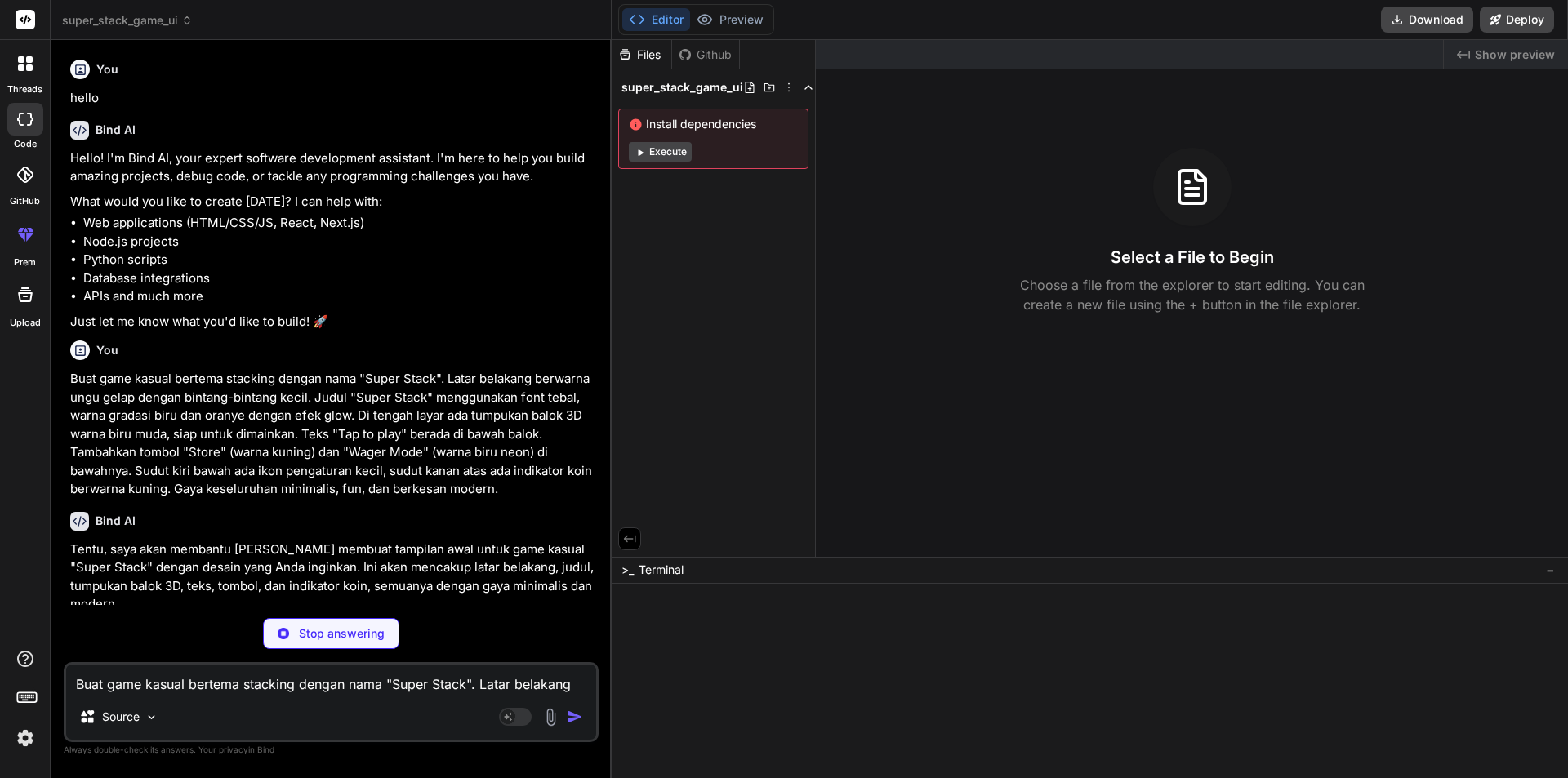
type textarea "x"
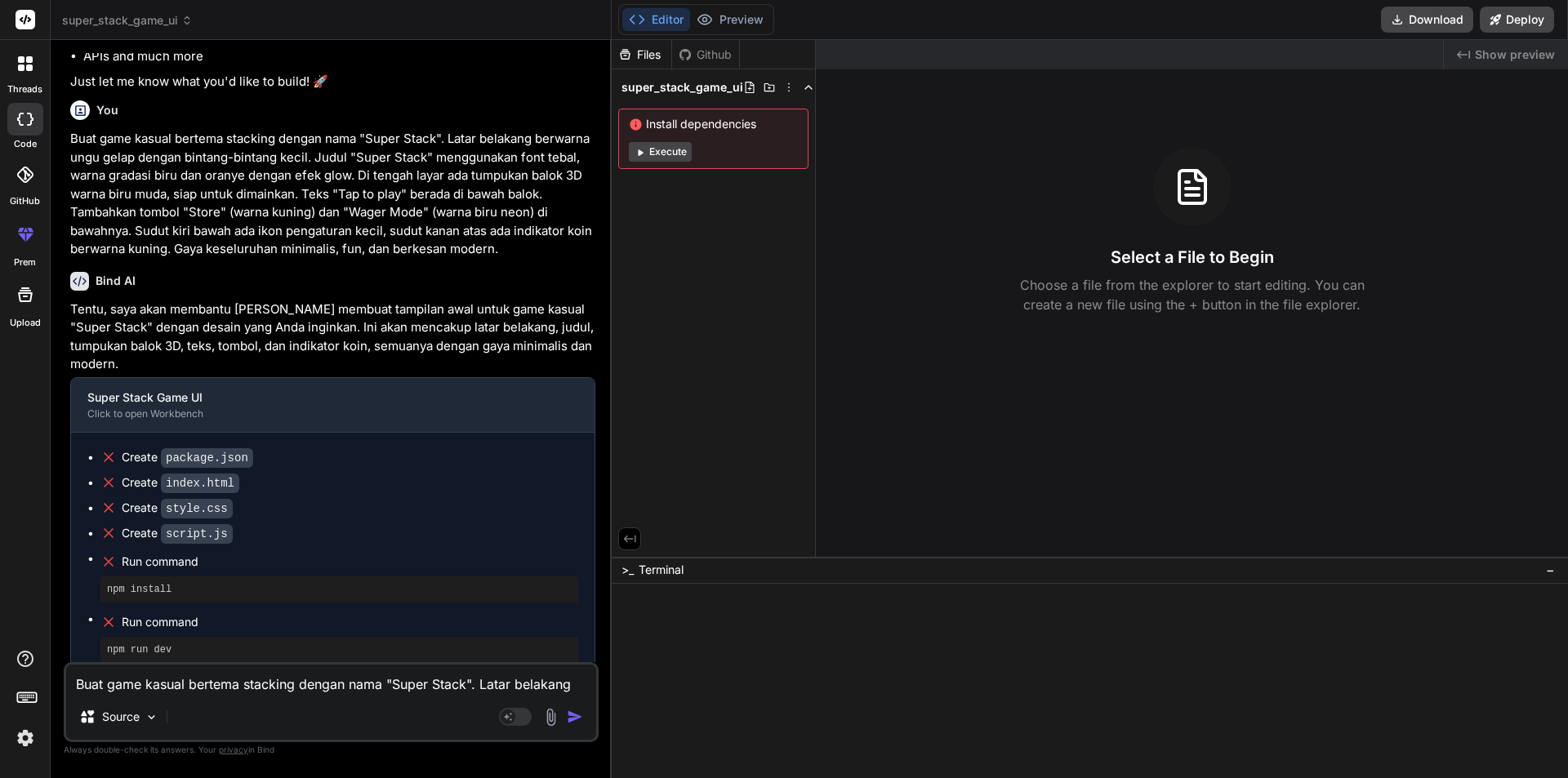
scroll to position [241, 0]
click at [628, 155] on div "Install dependencies Execute" at bounding box center [714, 139] width 190 height 60
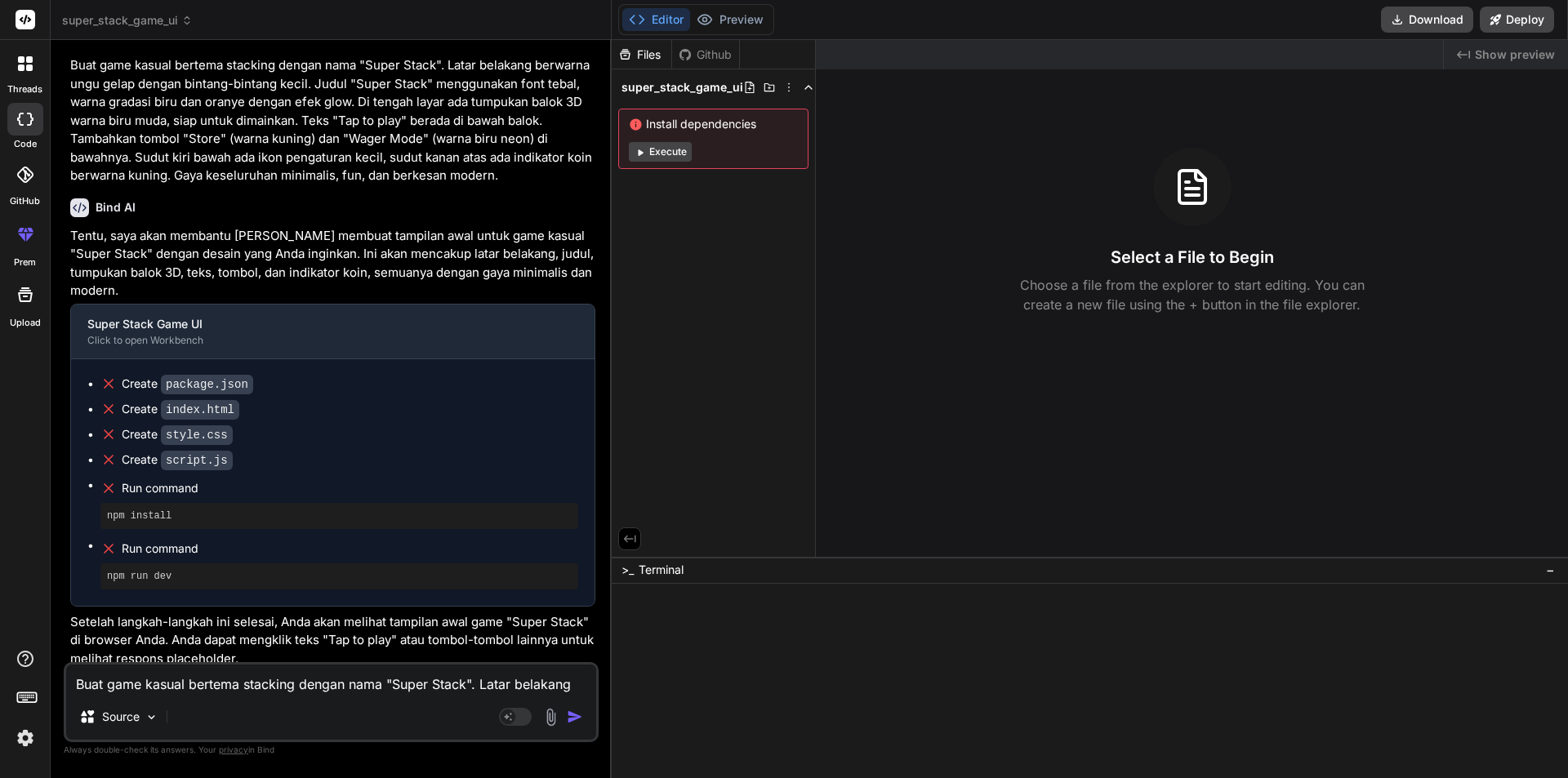
scroll to position [322, 0]
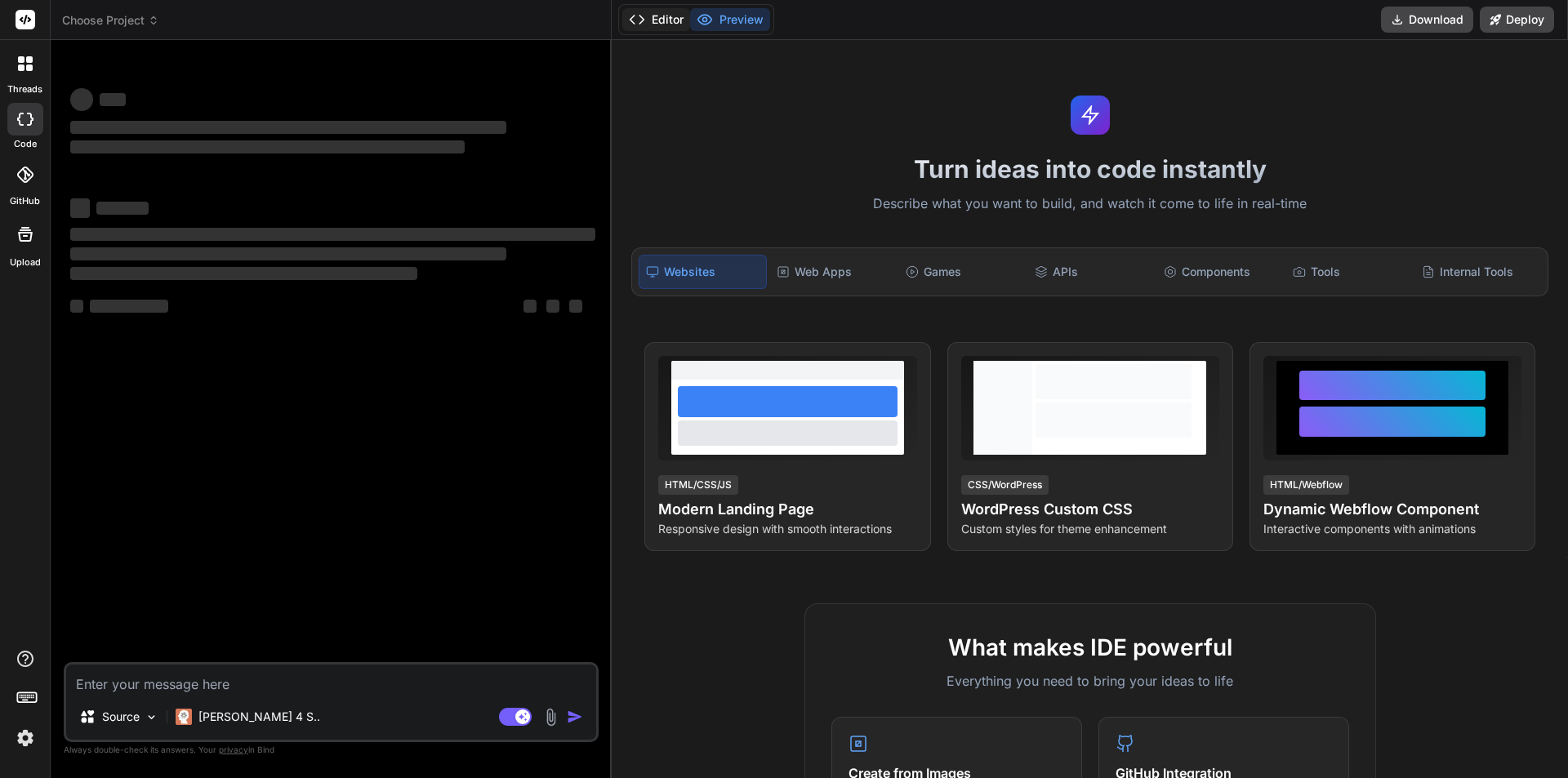
click at [661, 22] on button "Editor" at bounding box center [656, 19] width 67 height 23
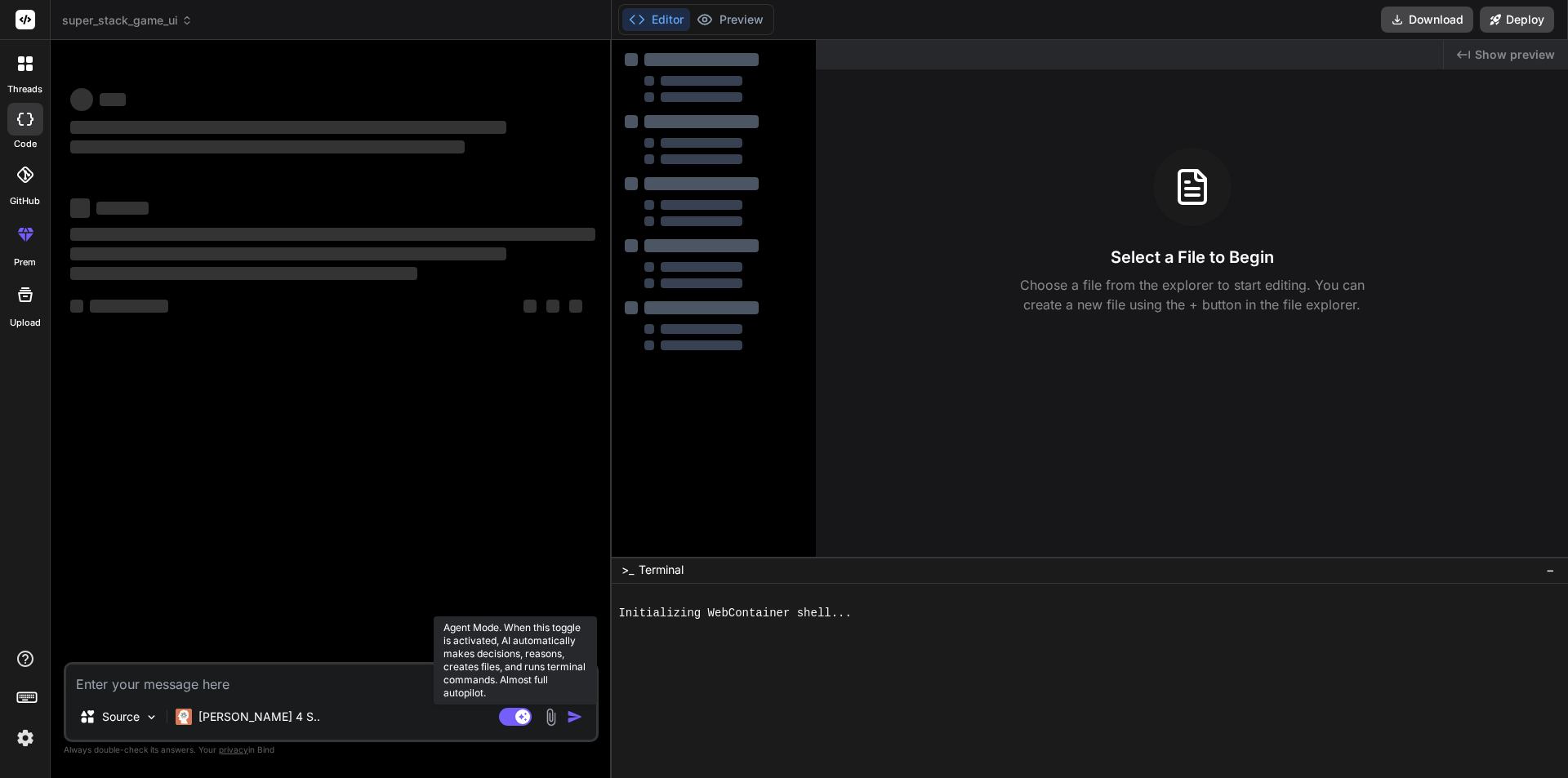
click at [524, 722] on rect at bounding box center [522, 717] width 15 height 15
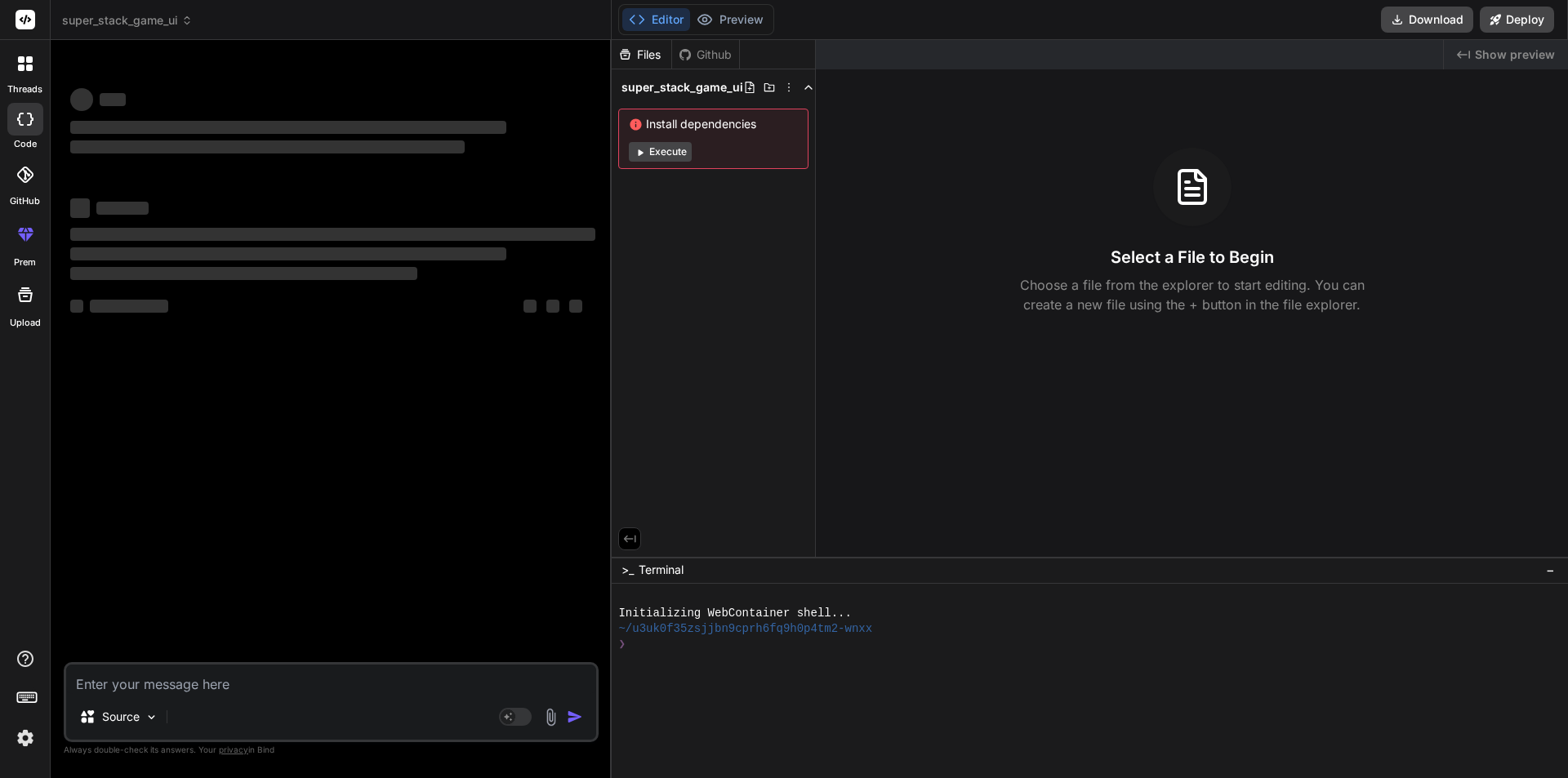
click at [674, 152] on button "Execute" at bounding box center [659, 152] width 62 height 20
type textarea "x"
click at [251, 272] on span "‌" at bounding box center [244, 273] width 347 height 13
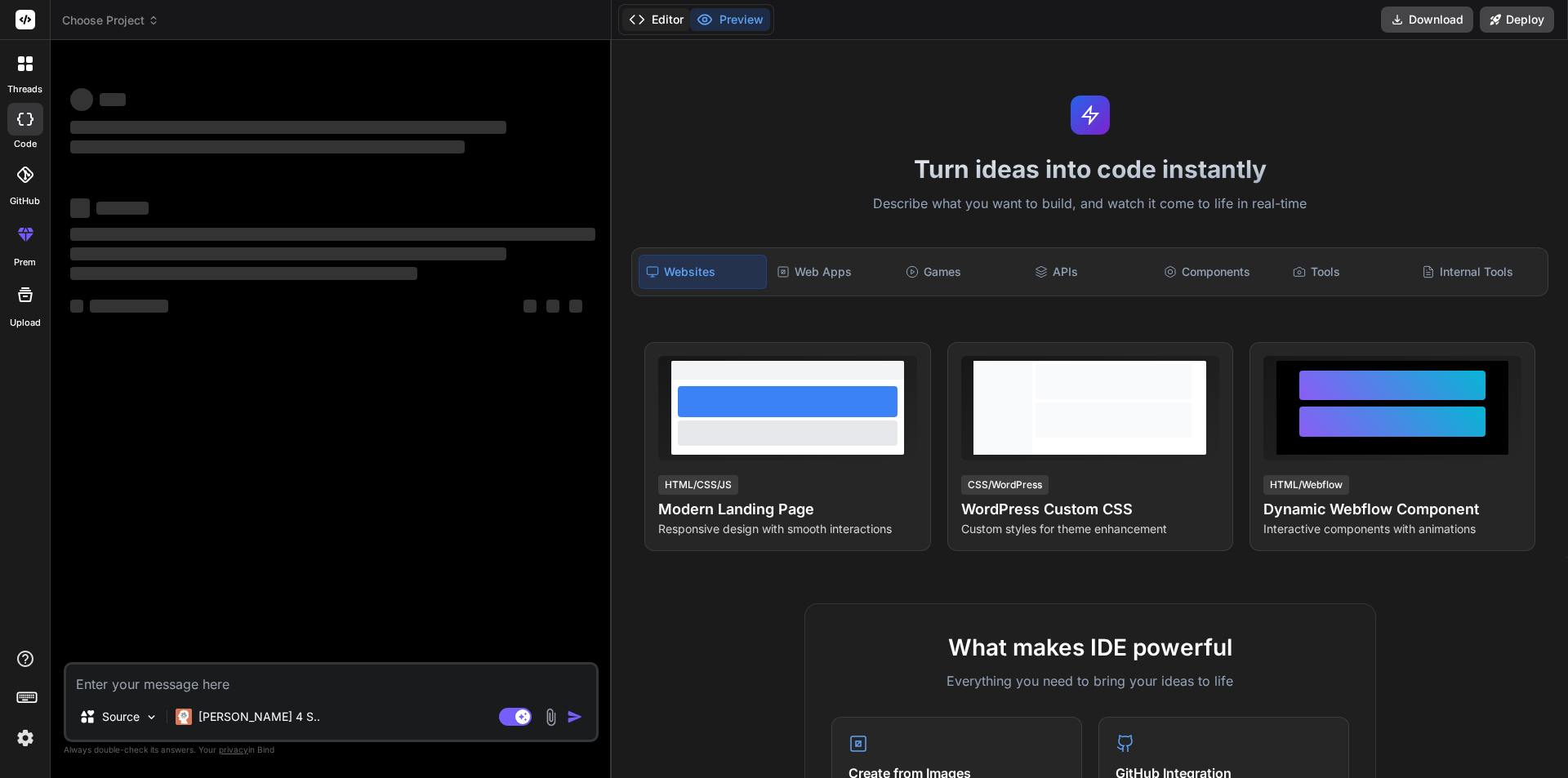
click at [678, 25] on button "Editor" at bounding box center [656, 19] width 67 height 23
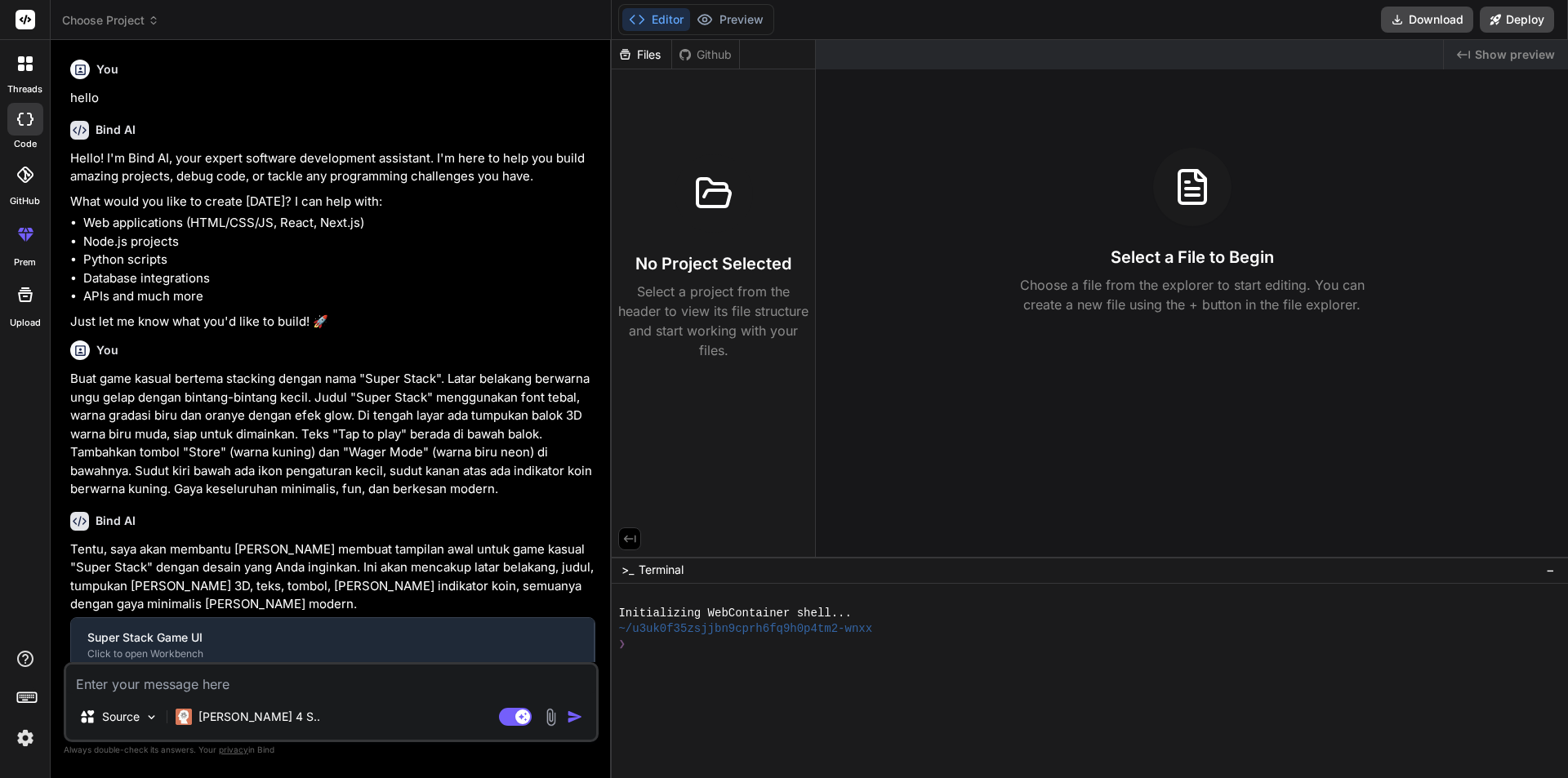
scroll to position [75, 0]
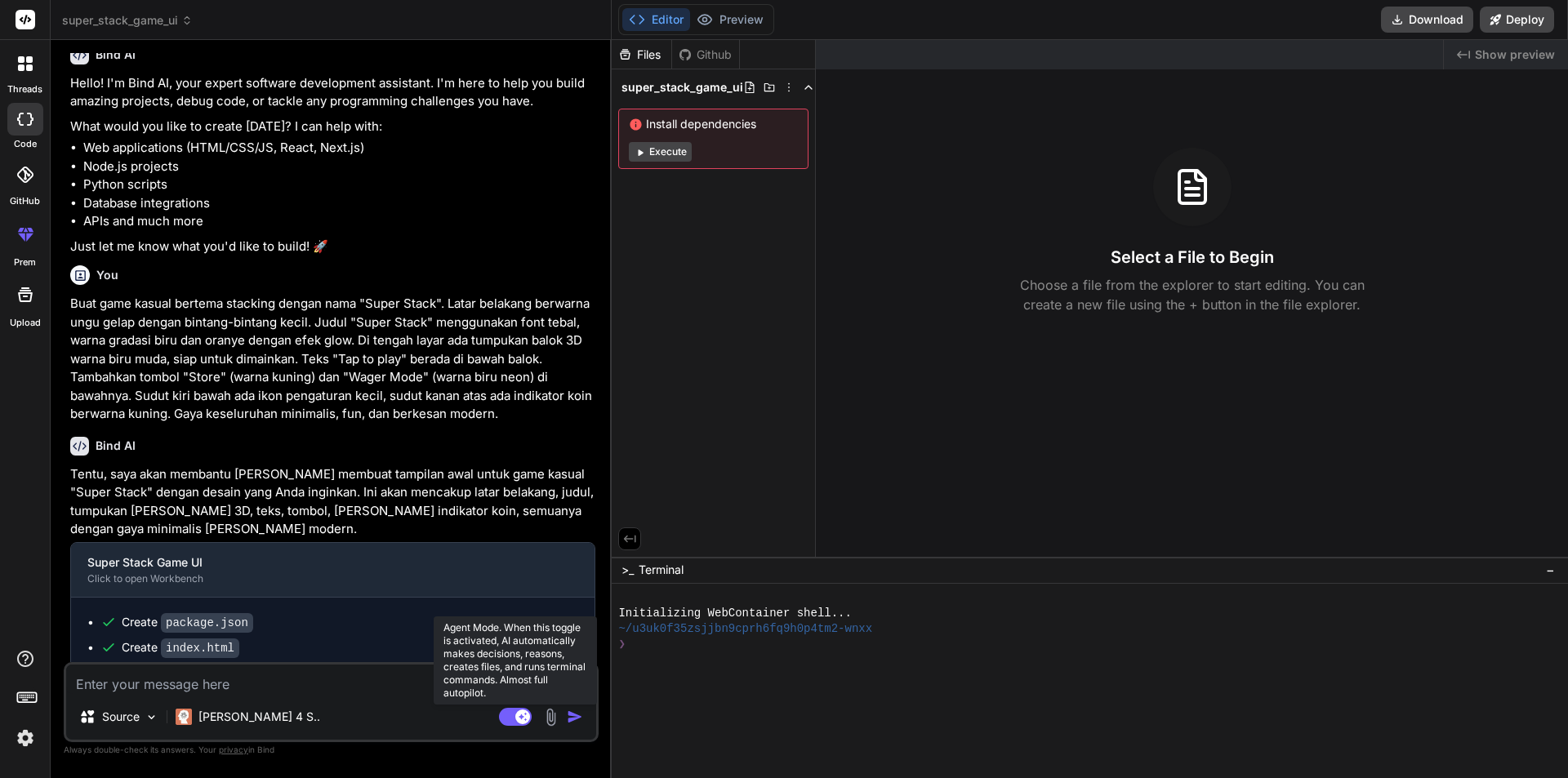
click at [516, 717] on rect at bounding box center [522, 717] width 15 height 15
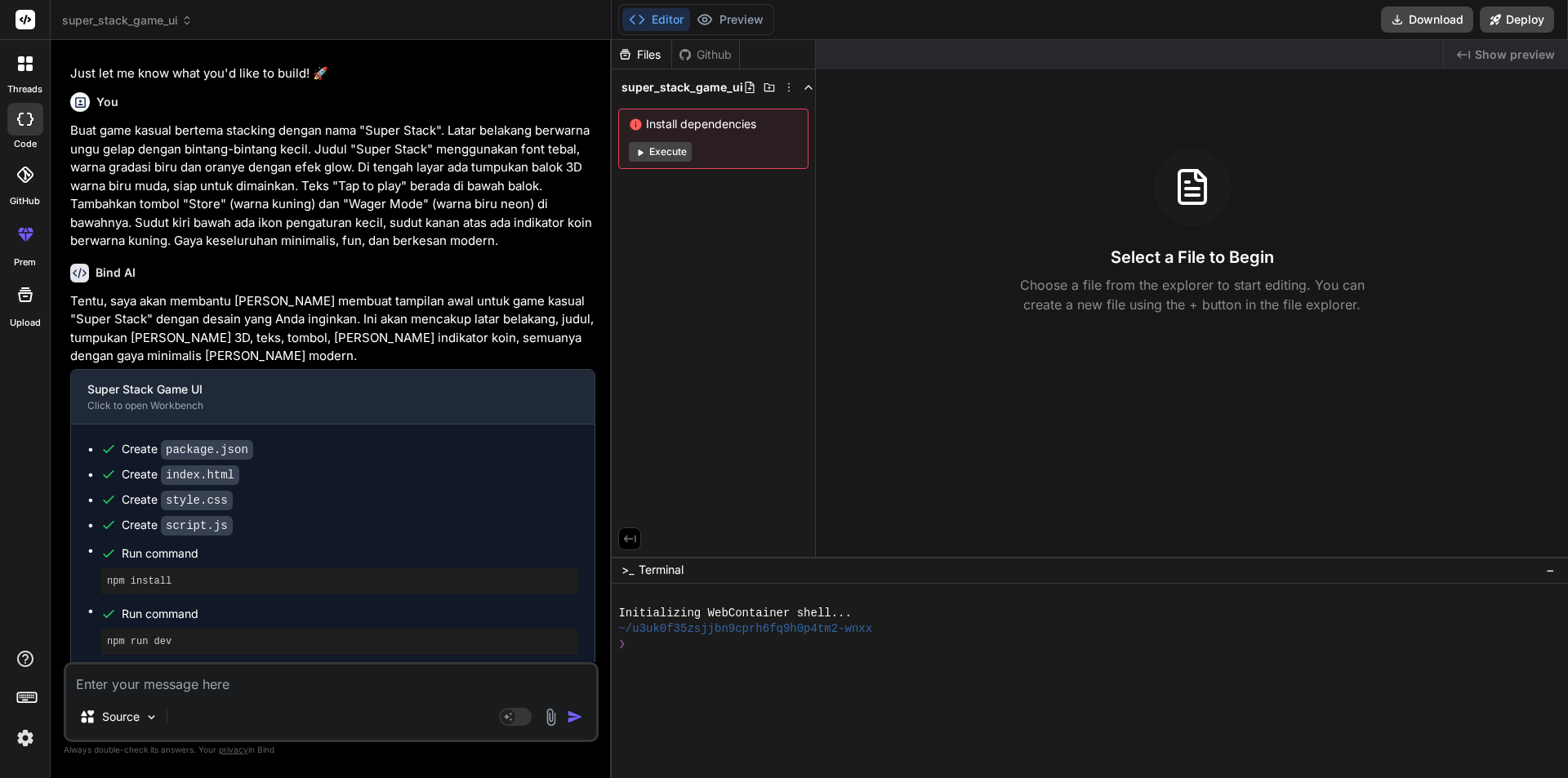
scroll to position [322, 0]
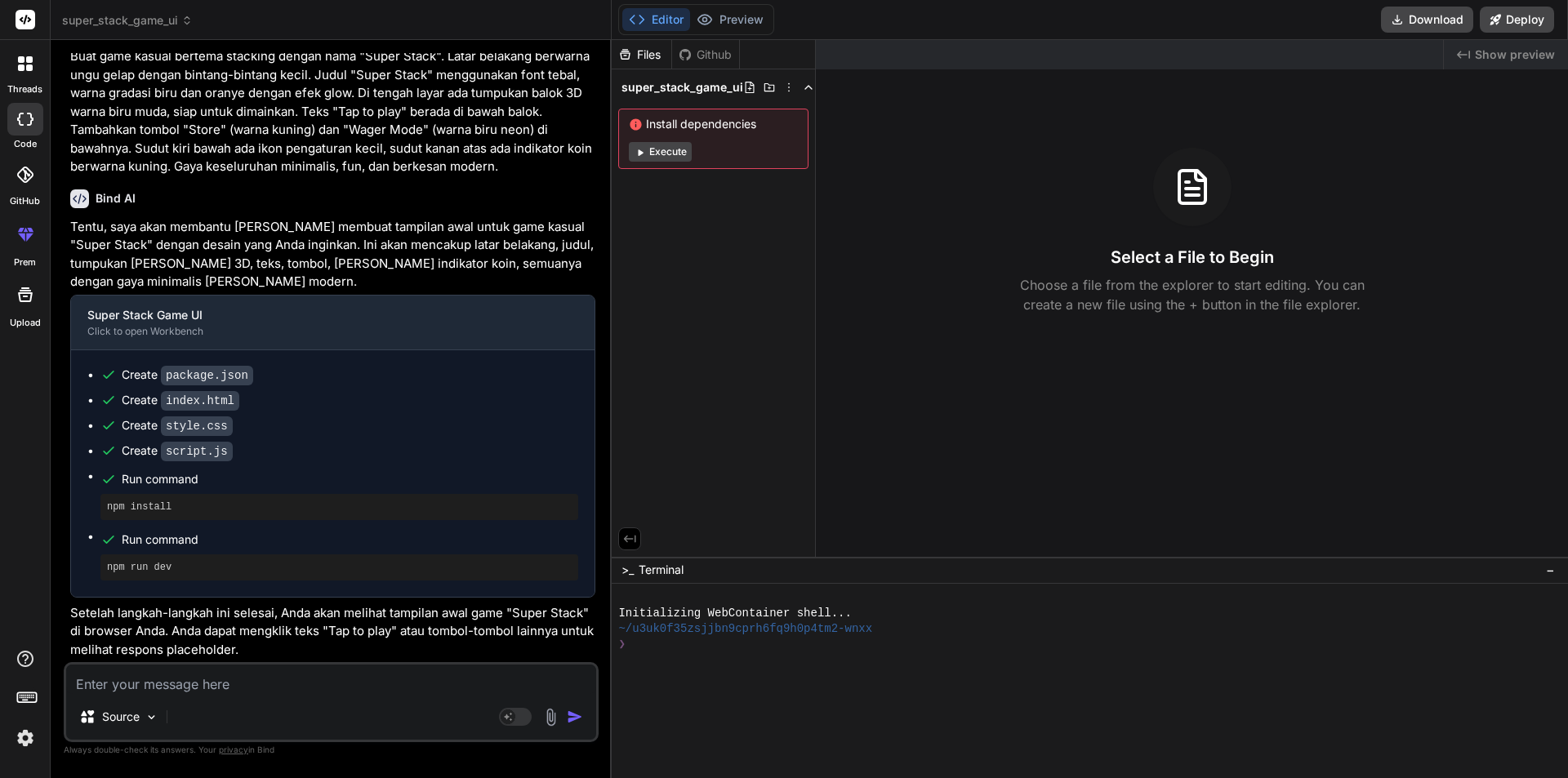
click at [647, 146] on button "Execute" at bounding box center [659, 152] width 62 height 20
type textarea "x"
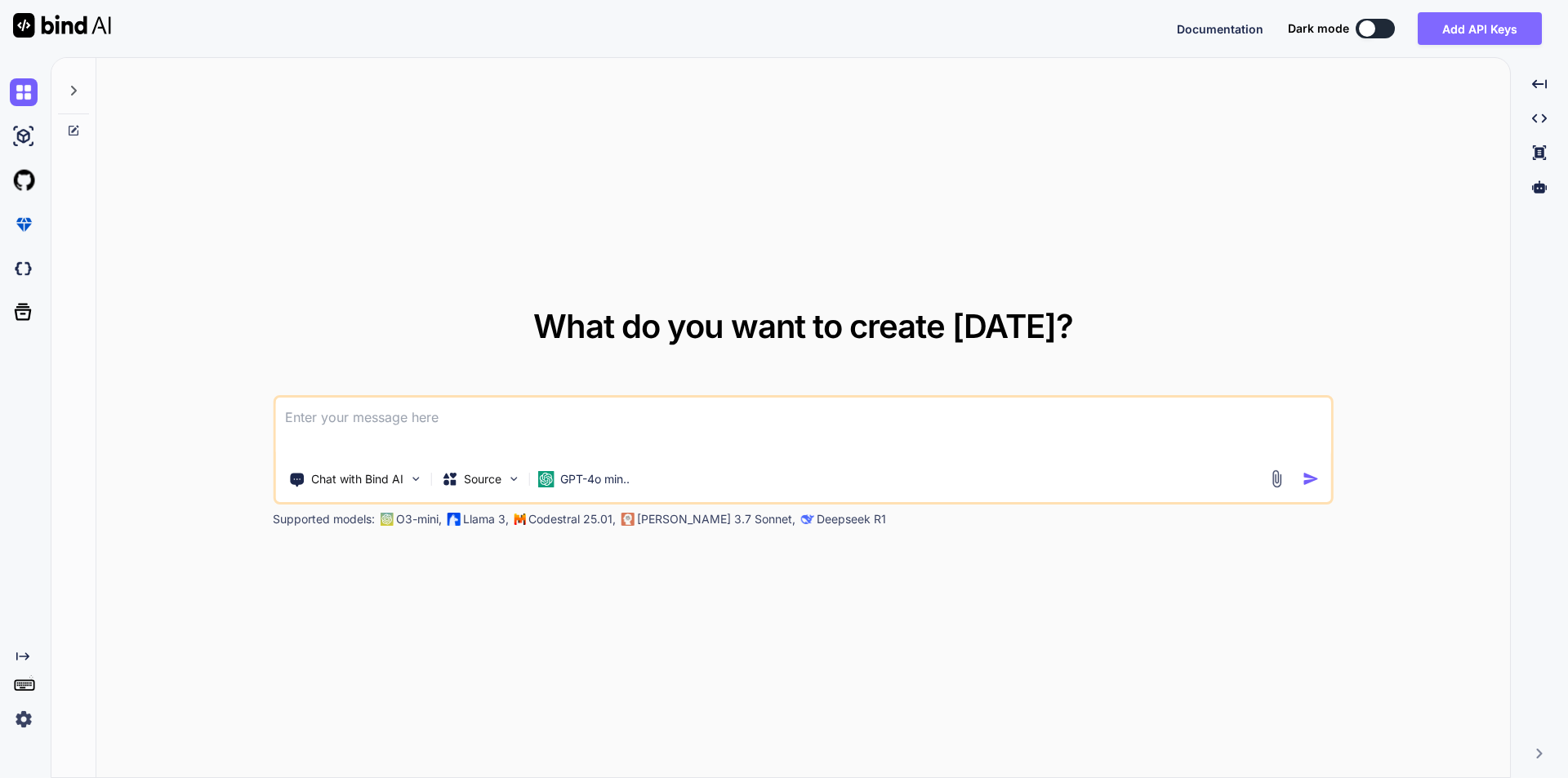
click at [1483, 37] on button "Add API Keys" at bounding box center [1479, 28] width 124 height 33
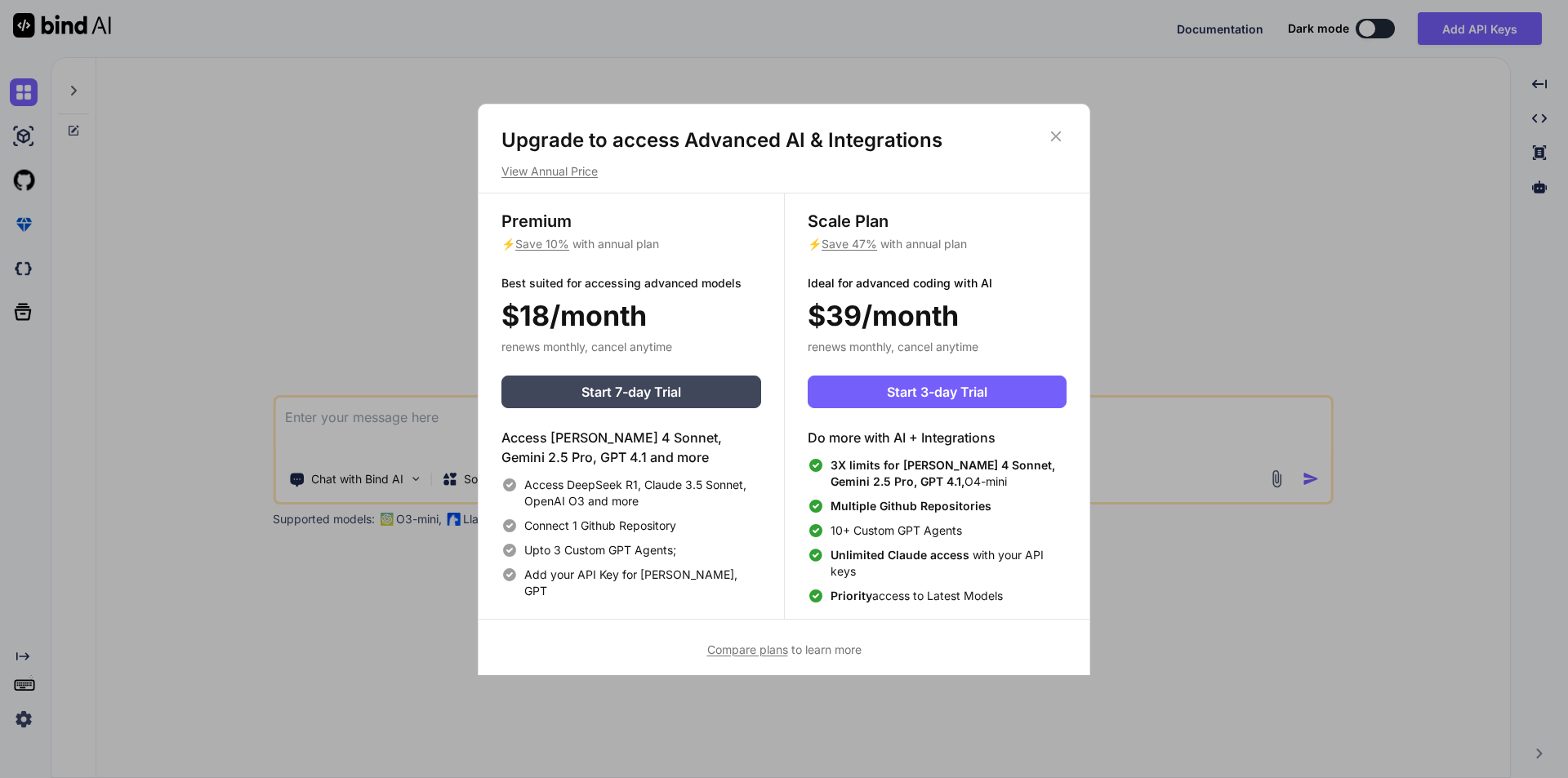
click at [1322, 285] on div "Upgrade to access Advanced AI & Integrations View Annual Price Premium ⚡ Save 1…" at bounding box center [784, 389] width 1568 height 778
